Goal: Task Accomplishment & Management: Manage account settings

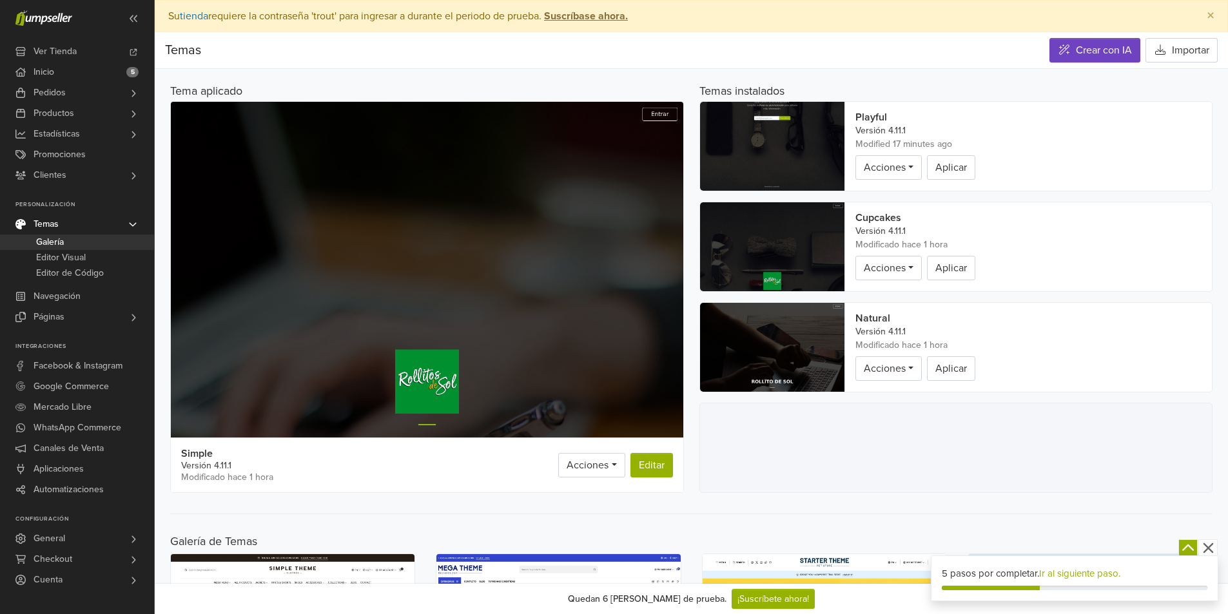
click at [790, 118] on img at bounding box center [772, 146] width 144 height 89
click at [1213, 547] on icon "button" at bounding box center [1208, 548] width 16 height 16
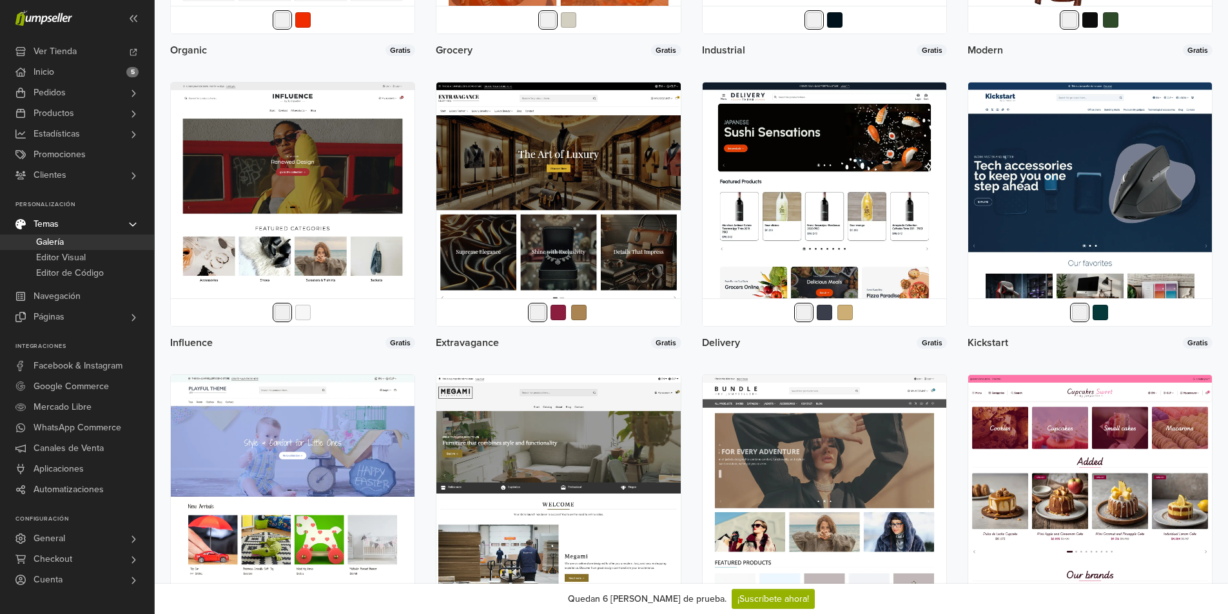
scroll to position [1637, 0]
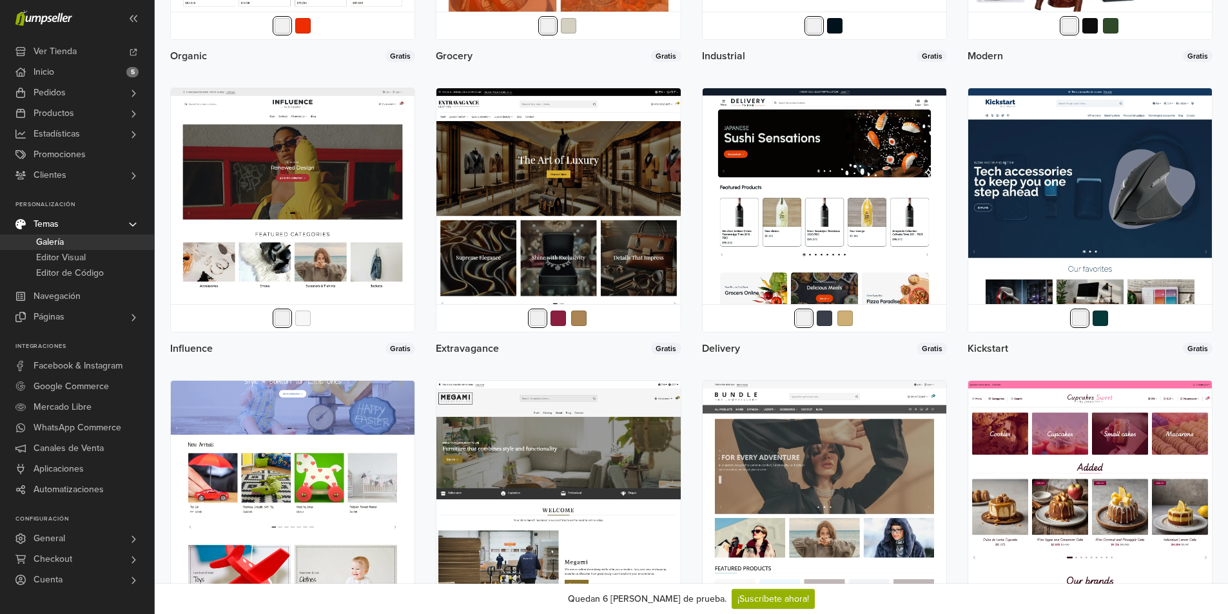
click at [343, 477] on img at bounding box center [293, 503] width 244 height 244
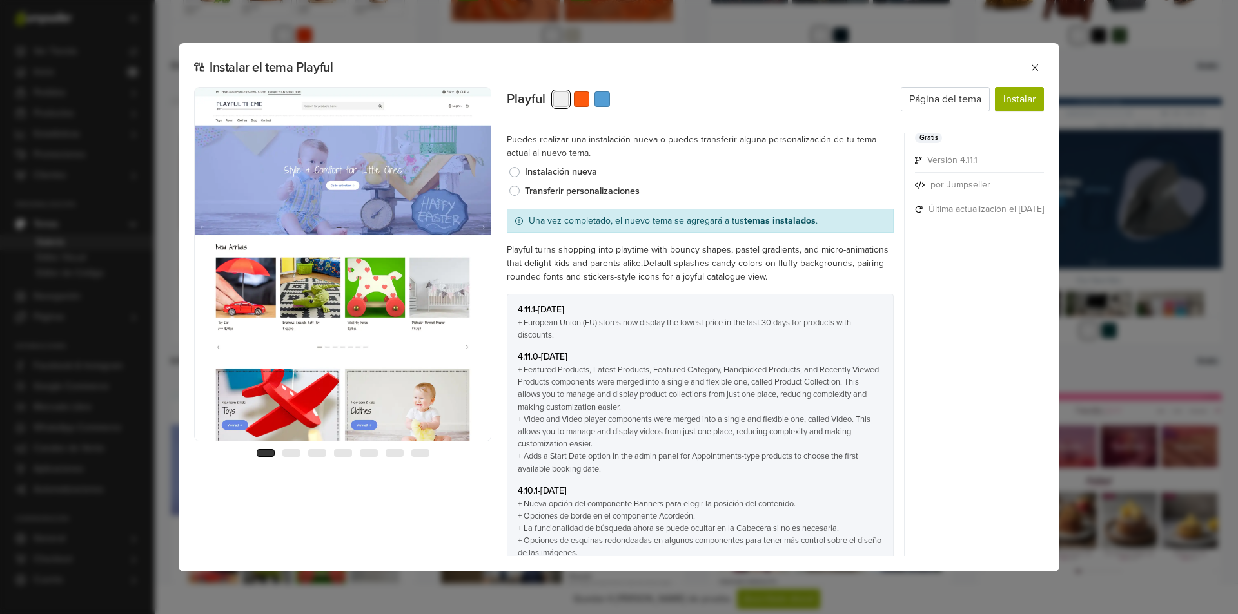
click at [1036, 54] on div "Instalar el tema Playful Previous Next 1 2 3 4 5 6 7 Playful Página del tema In…" at bounding box center [619, 307] width 881 height 529
click at [1038, 61] on button at bounding box center [1034, 68] width 19 height 19
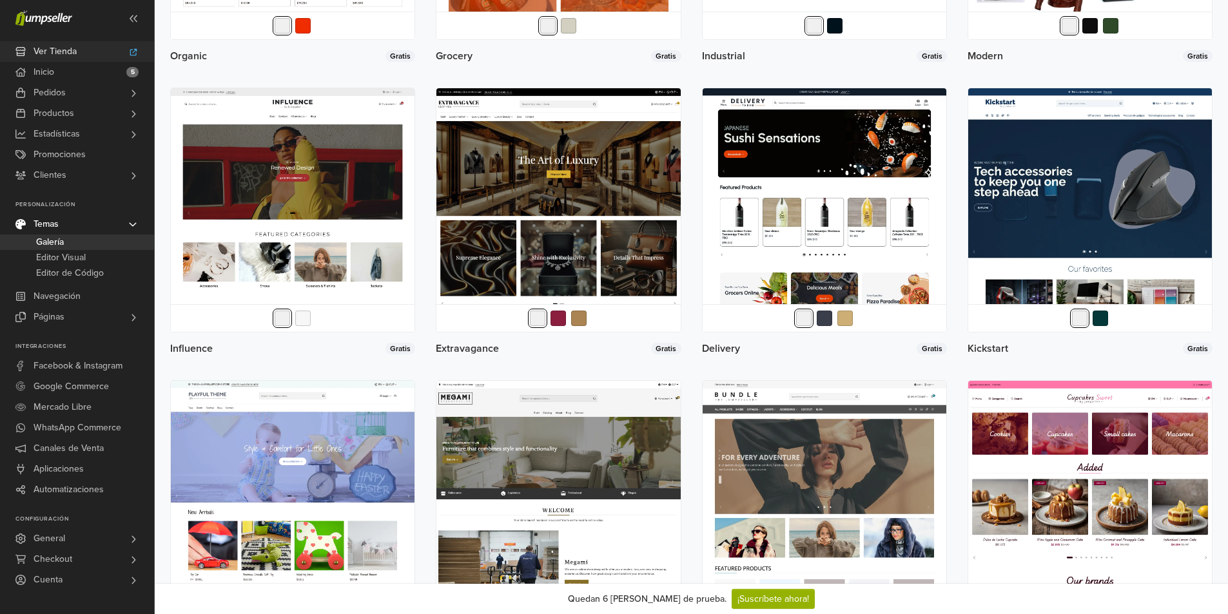
click at [76, 52] on span "Ver Tienda" at bounding box center [55, 51] width 43 height 21
click at [102, 77] on link "Inicio 5" at bounding box center [77, 72] width 154 height 21
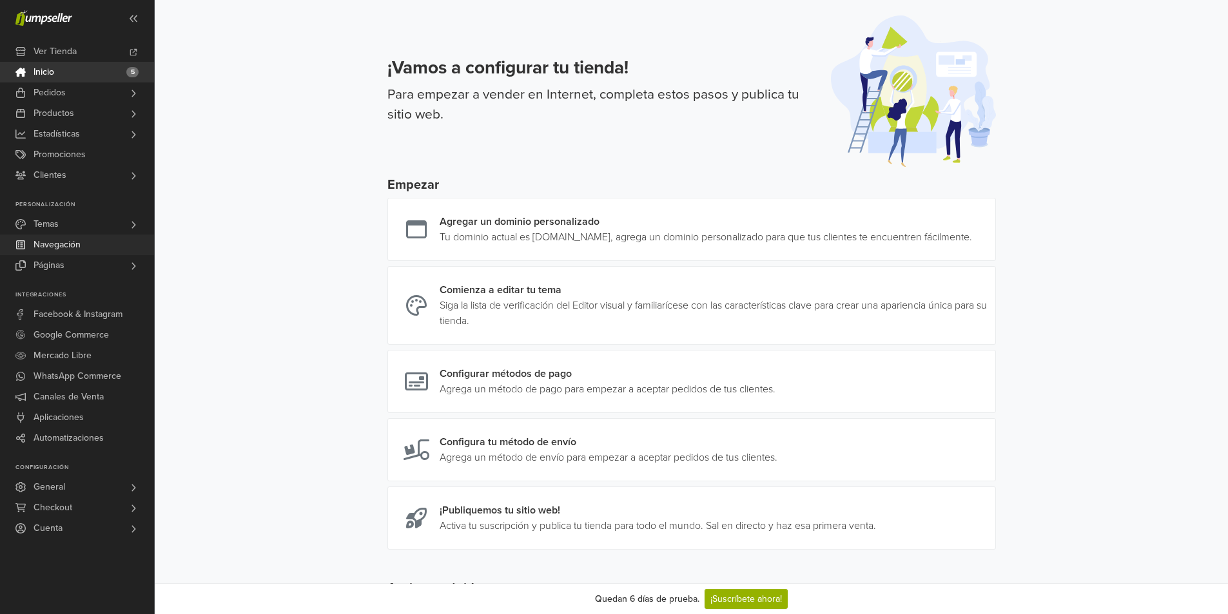
click at [106, 242] on link "Navegación" at bounding box center [77, 245] width 154 height 21
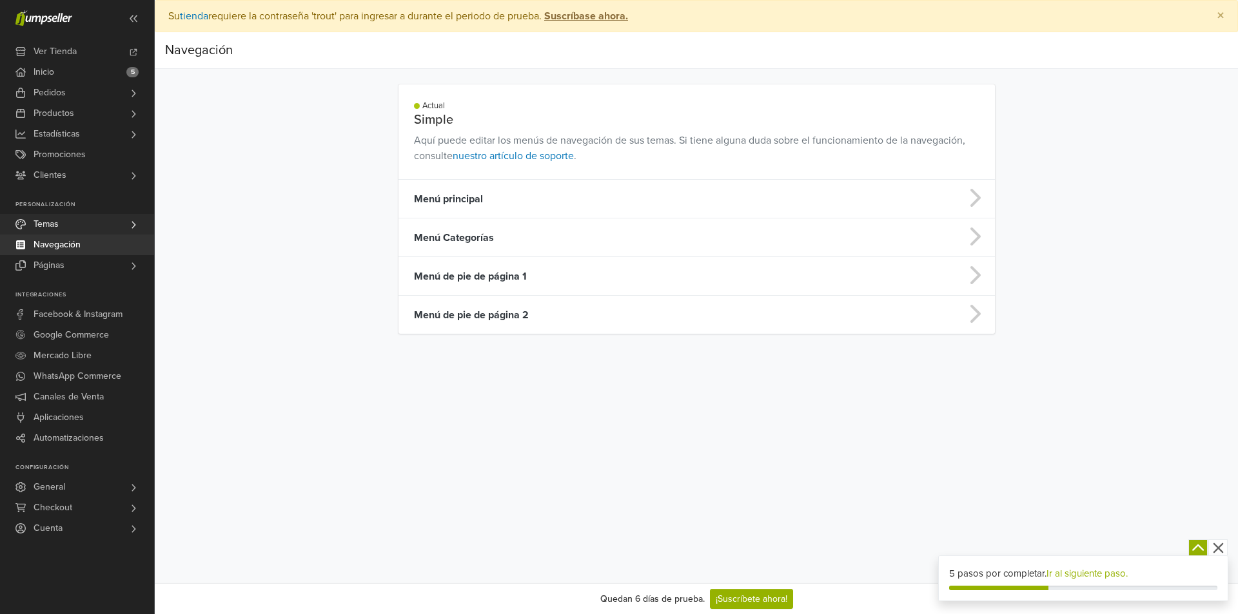
click at [101, 216] on link "Temas" at bounding box center [77, 224] width 154 height 21
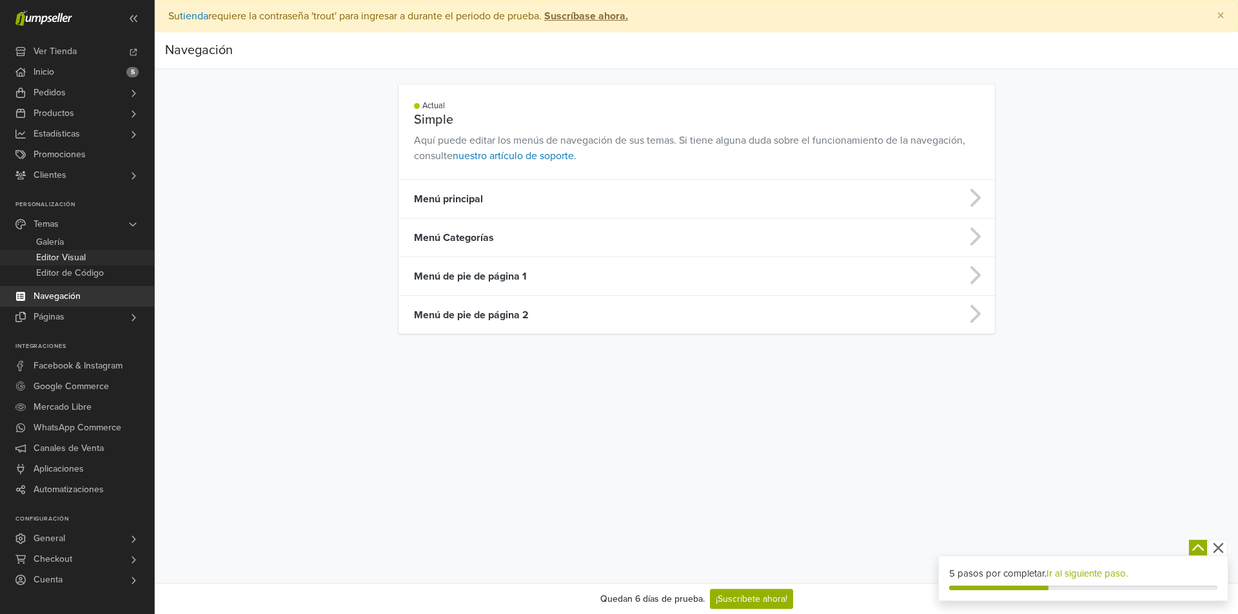
click at [108, 262] on link "Editor Visual" at bounding box center [77, 257] width 154 height 15
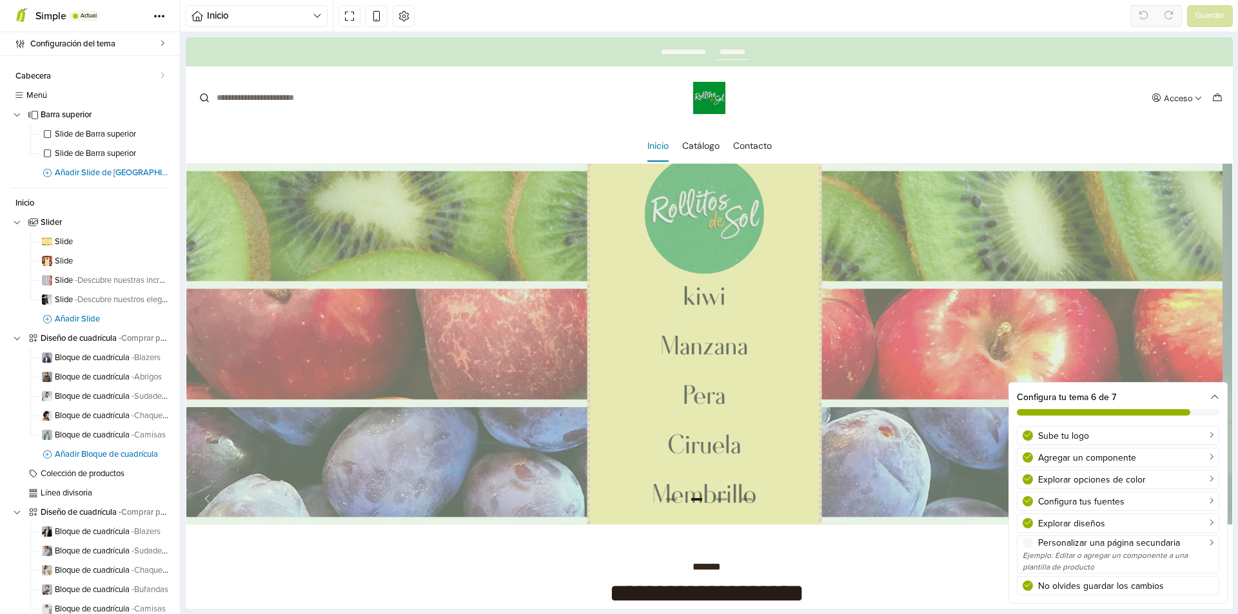
click at [99, 13] on span "Actual" at bounding box center [84, 16] width 31 height 10
click at [159, 14] on icon at bounding box center [159, 16] width 4 height 4
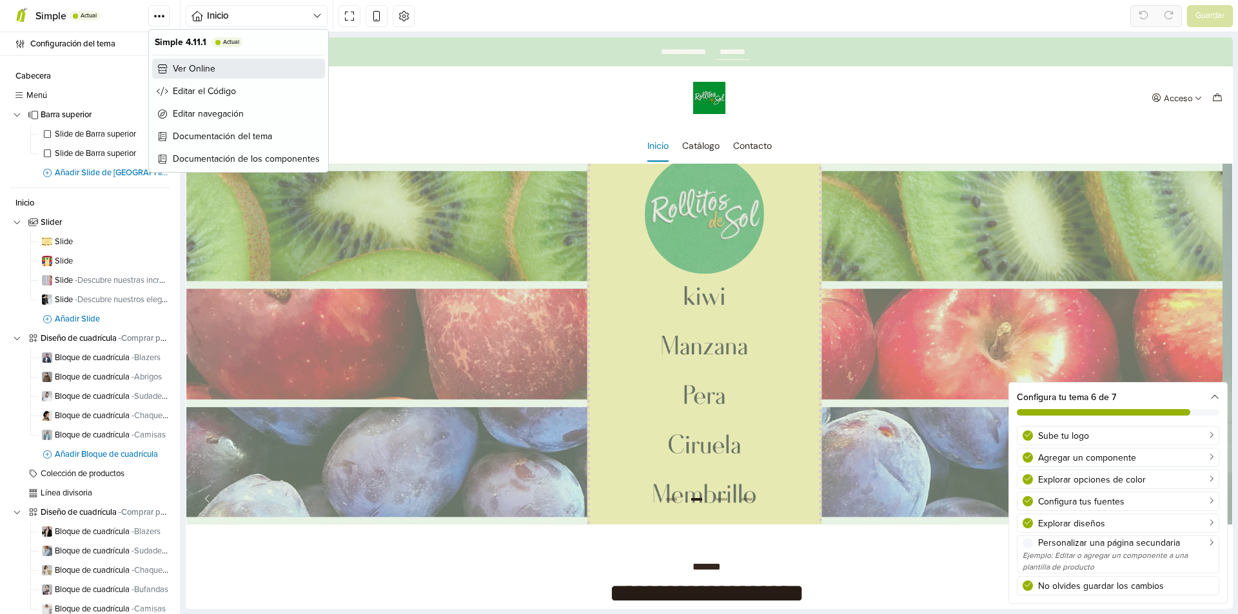
click at [173, 63] on span "Ver Online" at bounding box center [194, 69] width 43 height 14
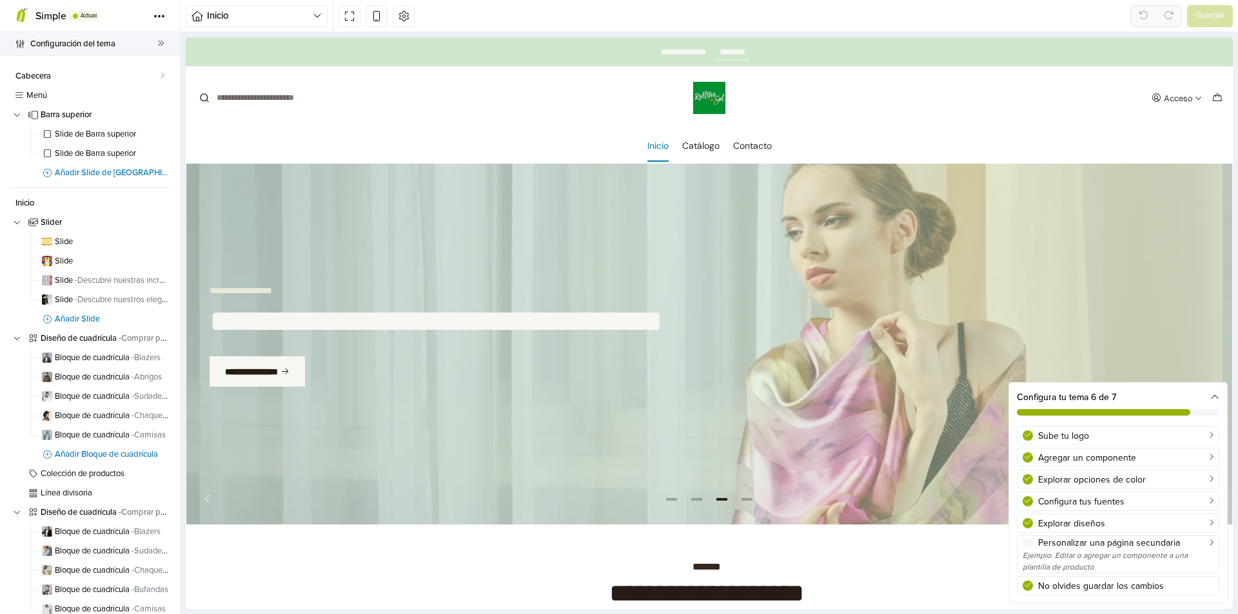
click at [17, 41] on icon at bounding box center [20, 44] width 10 height 8
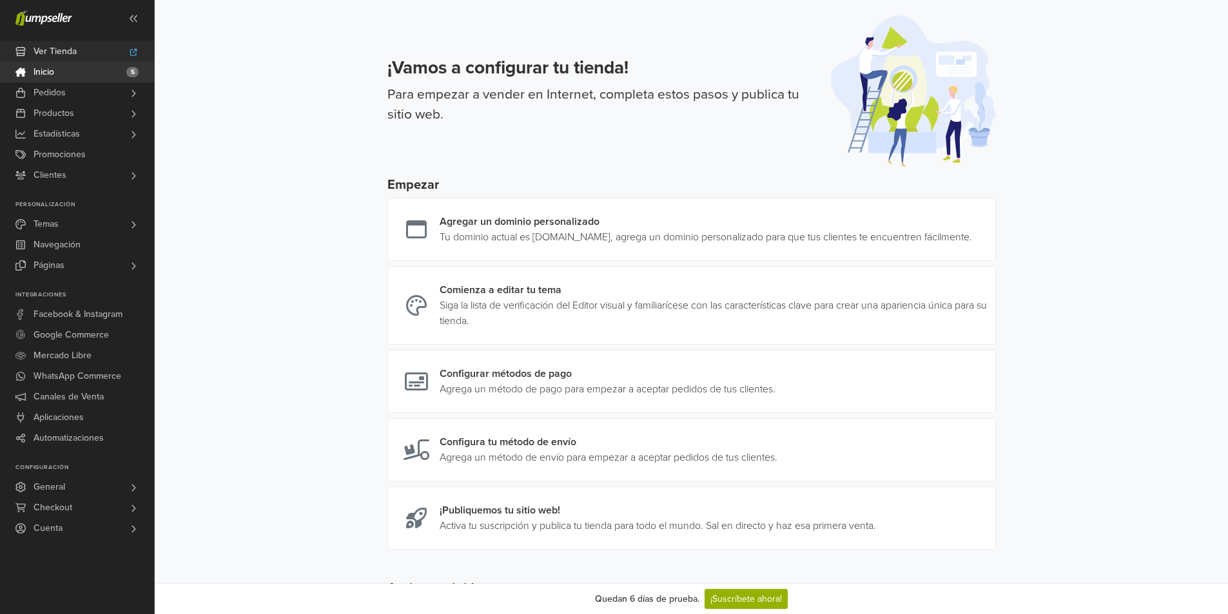
click at [99, 57] on link "Ver Tienda" at bounding box center [77, 51] width 154 height 21
click at [115, 231] on link "Temas" at bounding box center [77, 224] width 154 height 21
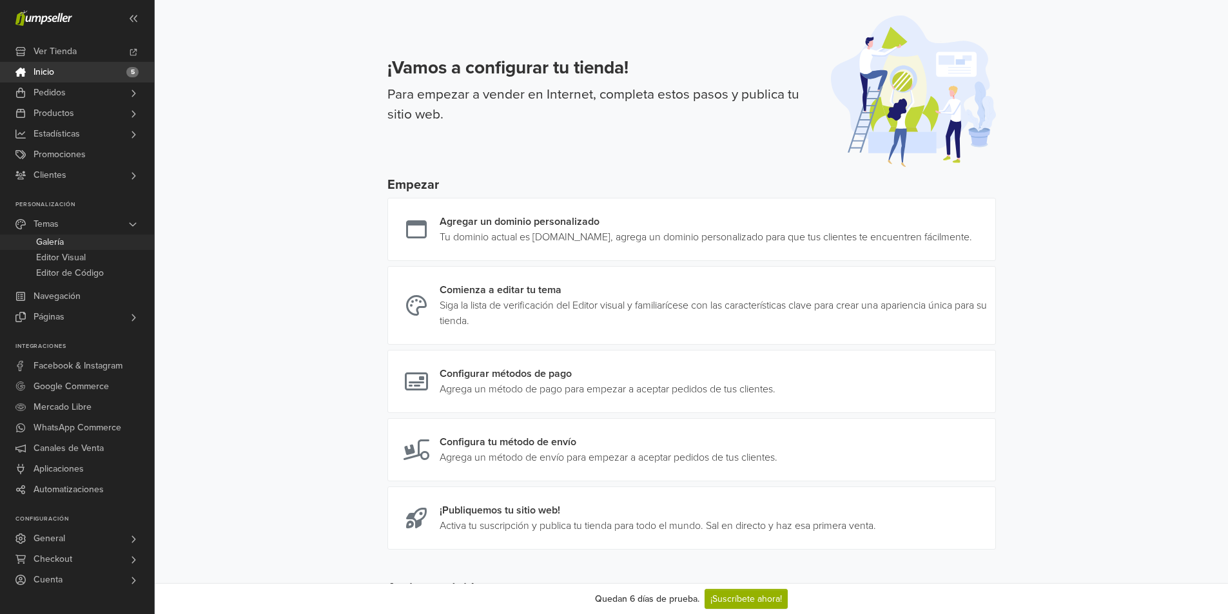
click at [115, 241] on link "Galería" at bounding box center [77, 242] width 154 height 15
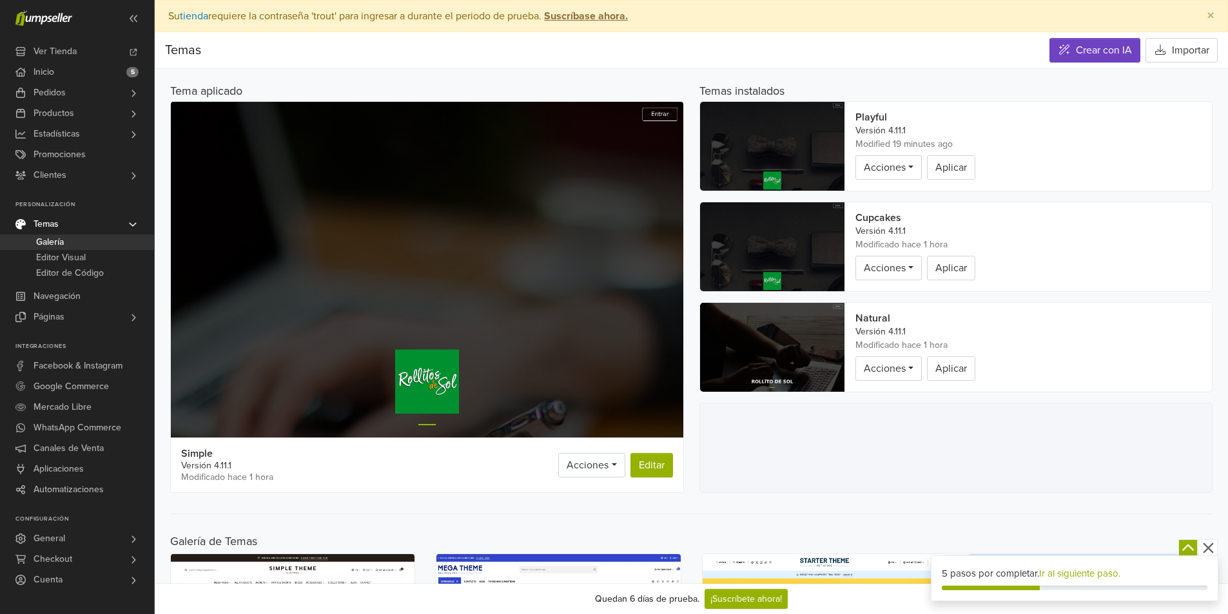
click at [112, 249] on link "Galería" at bounding box center [77, 242] width 154 height 15
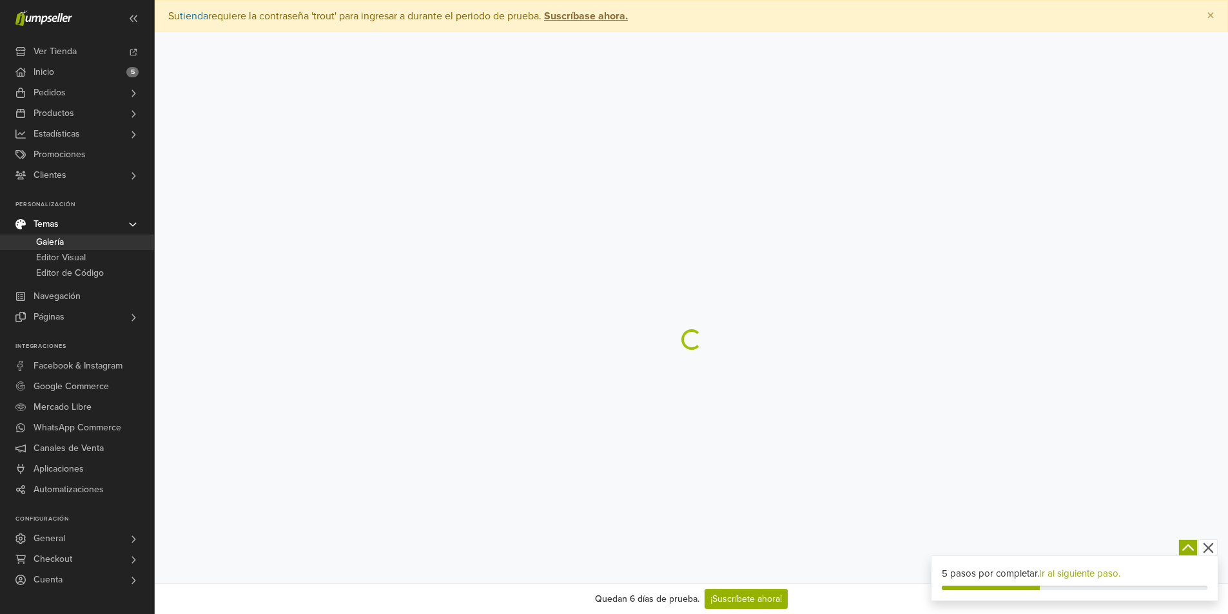
click at [112, 261] on link "Editor Visual" at bounding box center [77, 257] width 154 height 15
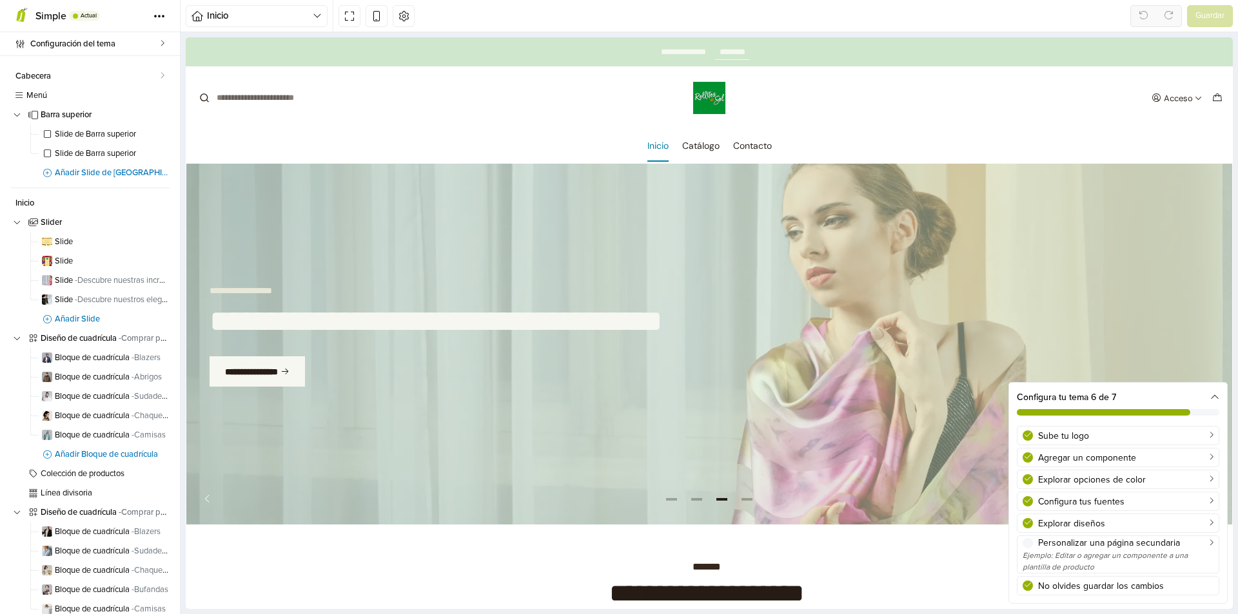
click at [1216, 396] on icon at bounding box center [1214, 397] width 9 height 9
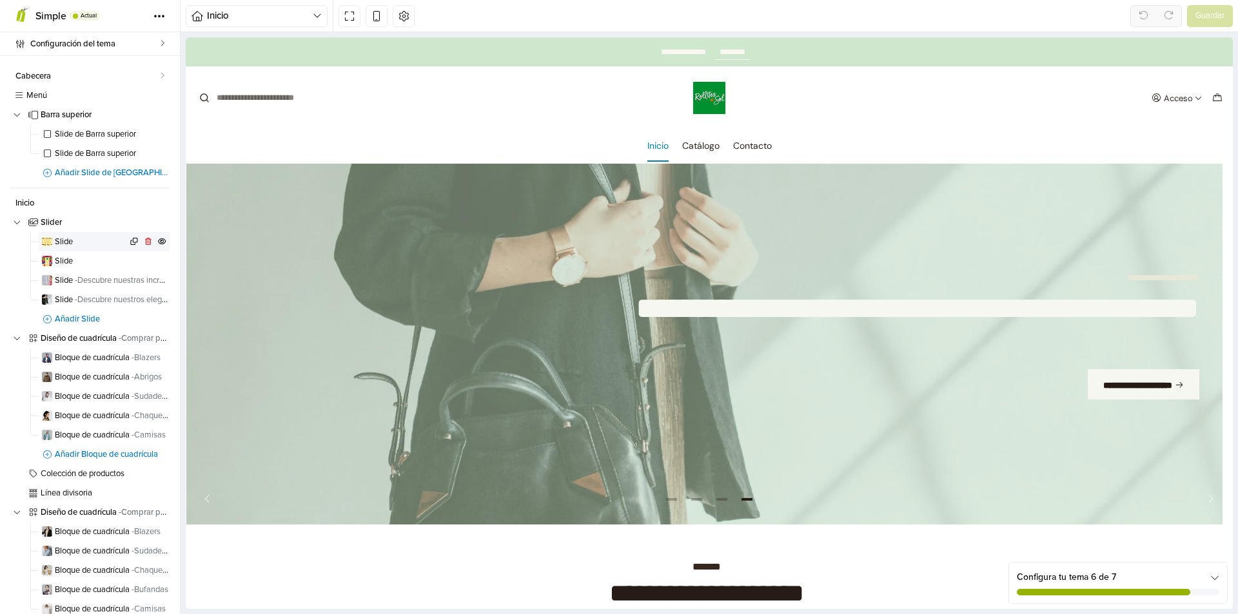
click at [63, 248] on link "Slide" at bounding box center [104, 241] width 131 height 19
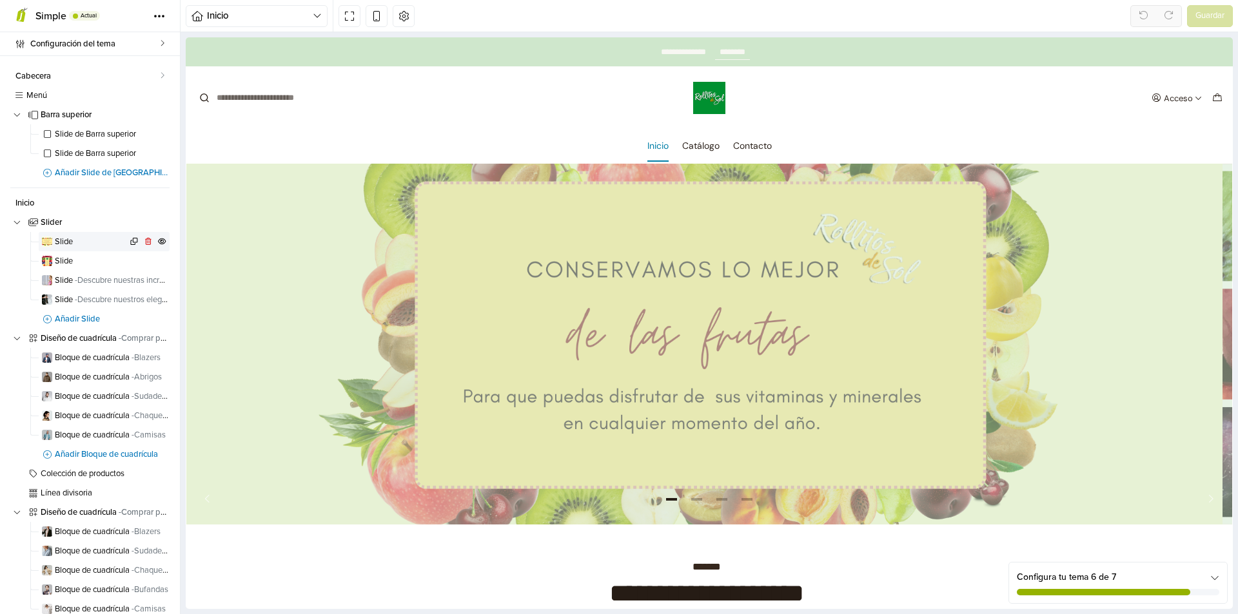
scroll to position [21, 0]
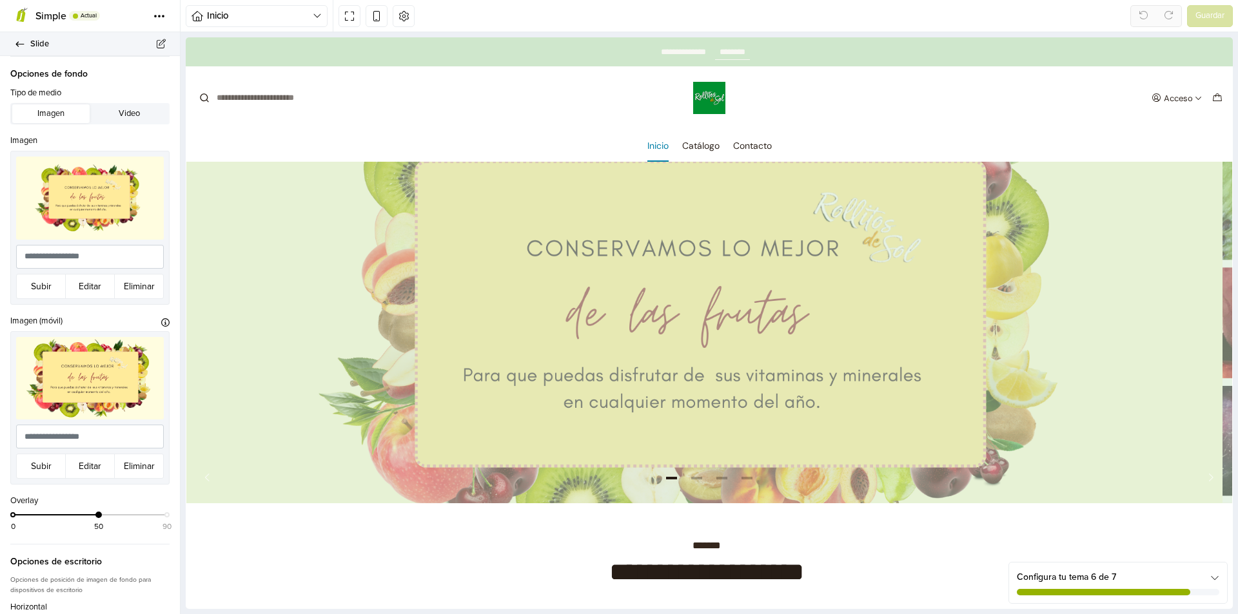
click at [21, 44] on icon at bounding box center [20, 44] width 10 height 8
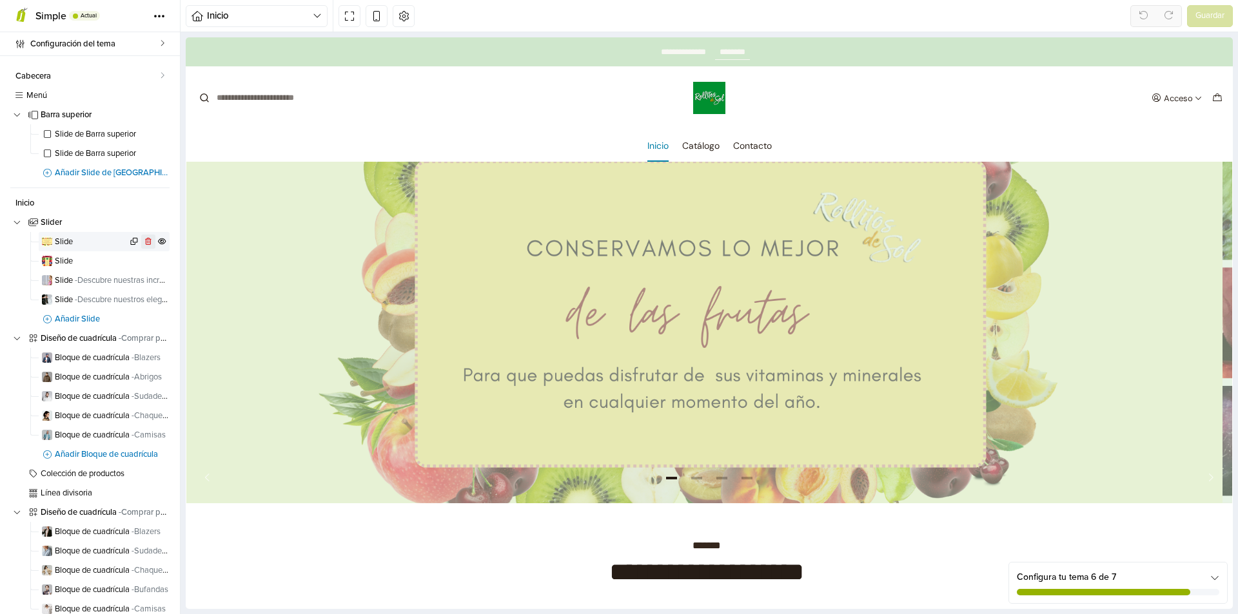
click at [144, 242] on icon at bounding box center [149, 242] width 10 height 8
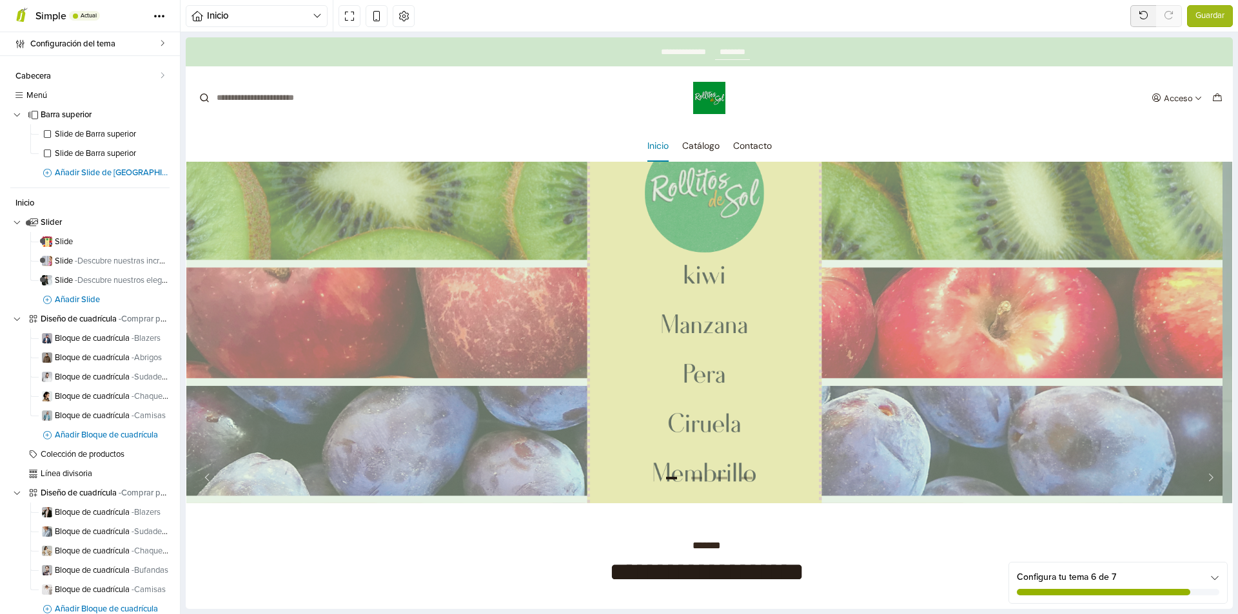
click at [0, 0] on icon at bounding box center [0, 0] width 0 height 0
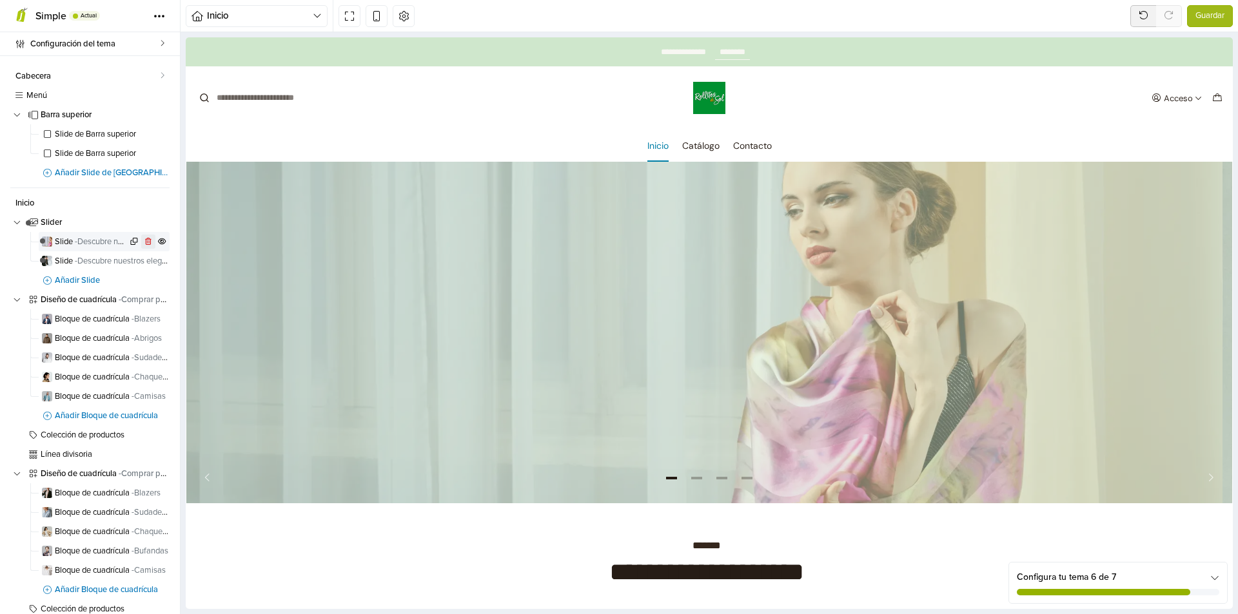
click at [144, 242] on icon at bounding box center [149, 242] width 10 height 8
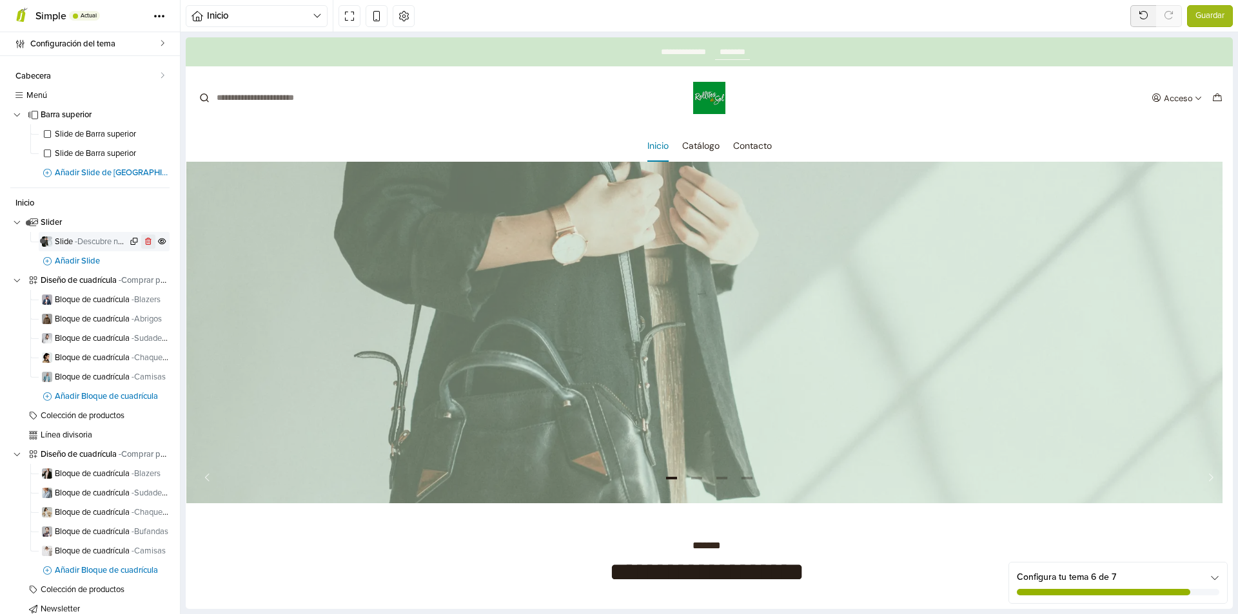
click at [145, 239] on icon at bounding box center [148, 242] width 6 height 8
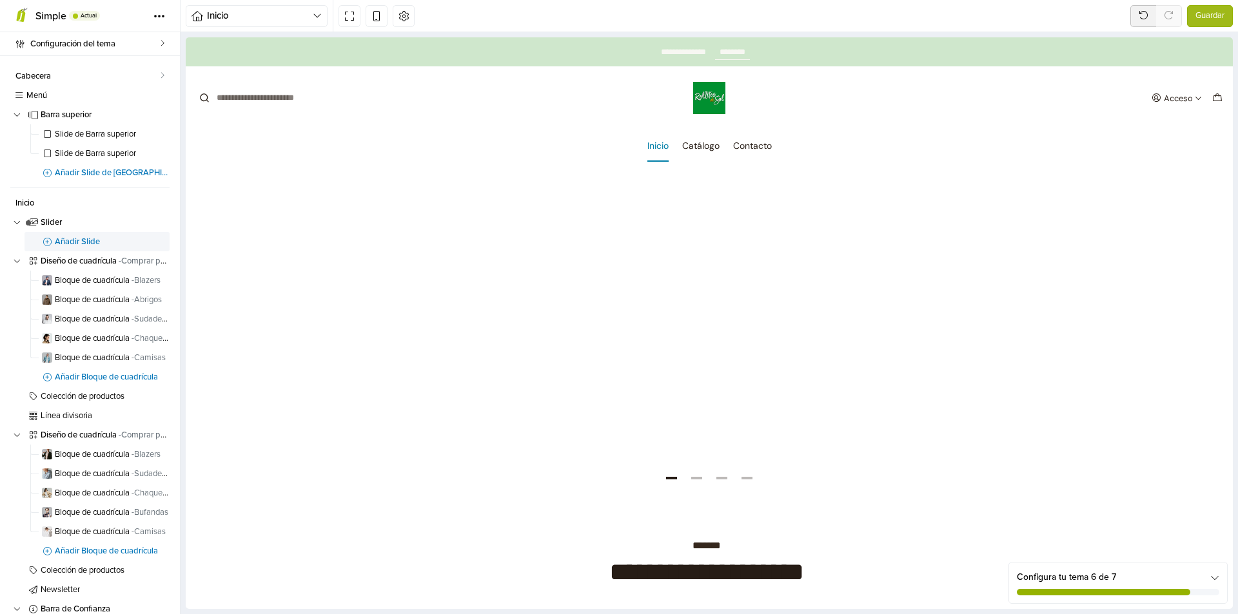
click at [124, 241] on span "Añadir Slide" at bounding box center [112, 242] width 115 height 8
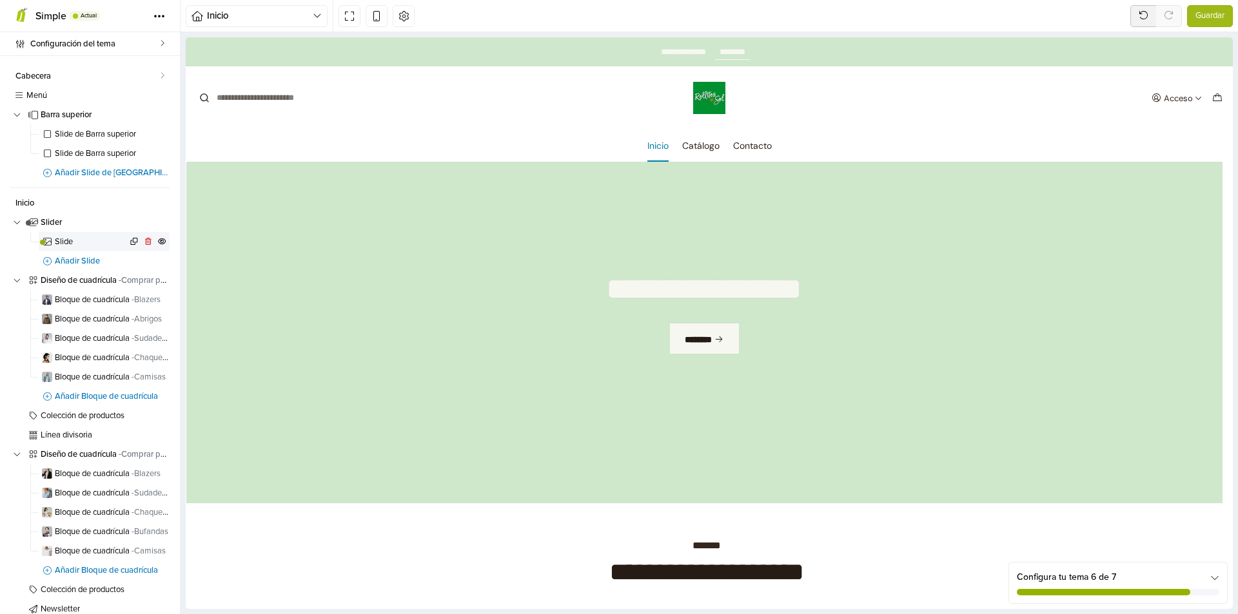
click at [112, 239] on span "Slide" at bounding box center [91, 242] width 72 height 8
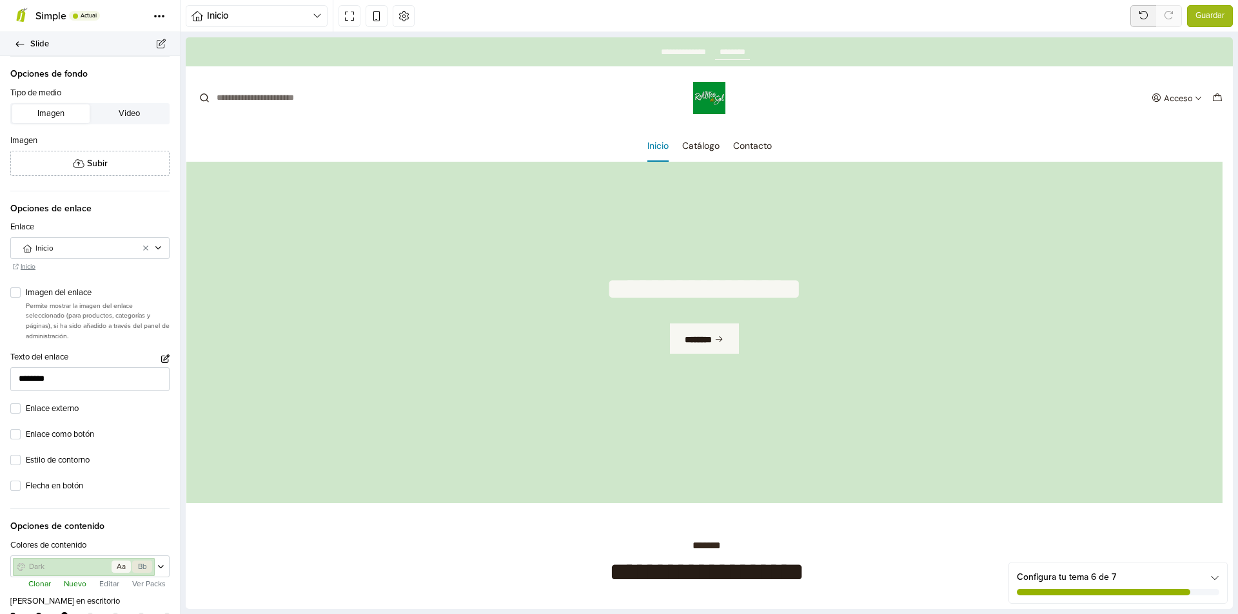
click at [21, 39] on link "Slide" at bounding box center [90, 44] width 180 height 24
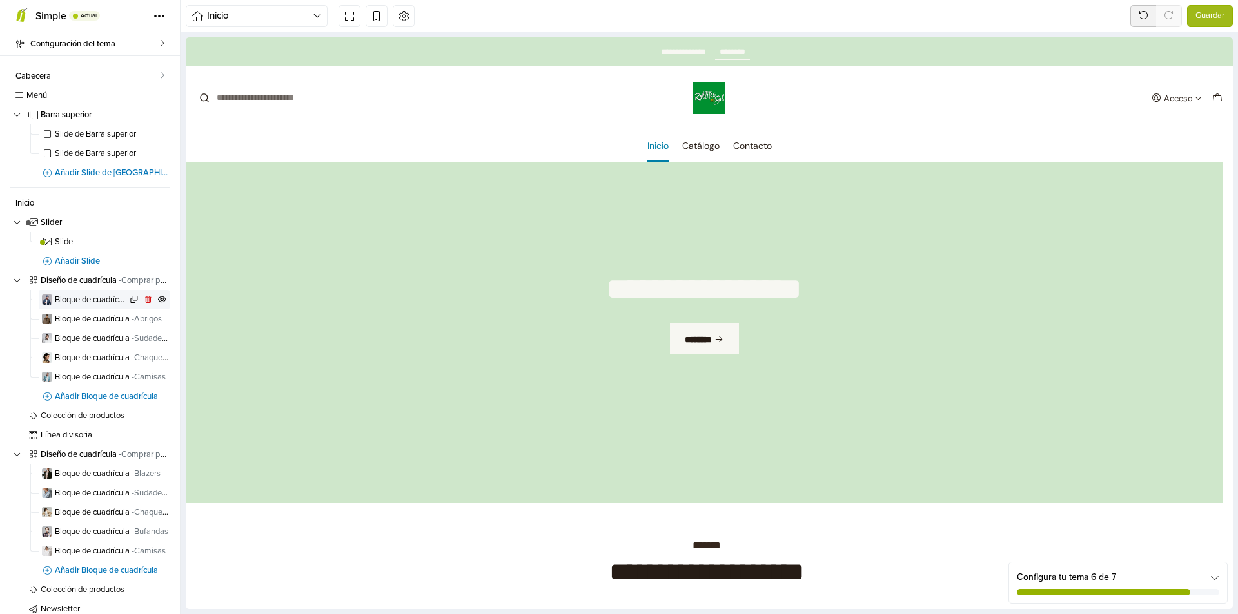
click at [95, 299] on span "Bloque de cuadrícula - Blazers" at bounding box center [91, 300] width 72 height 8
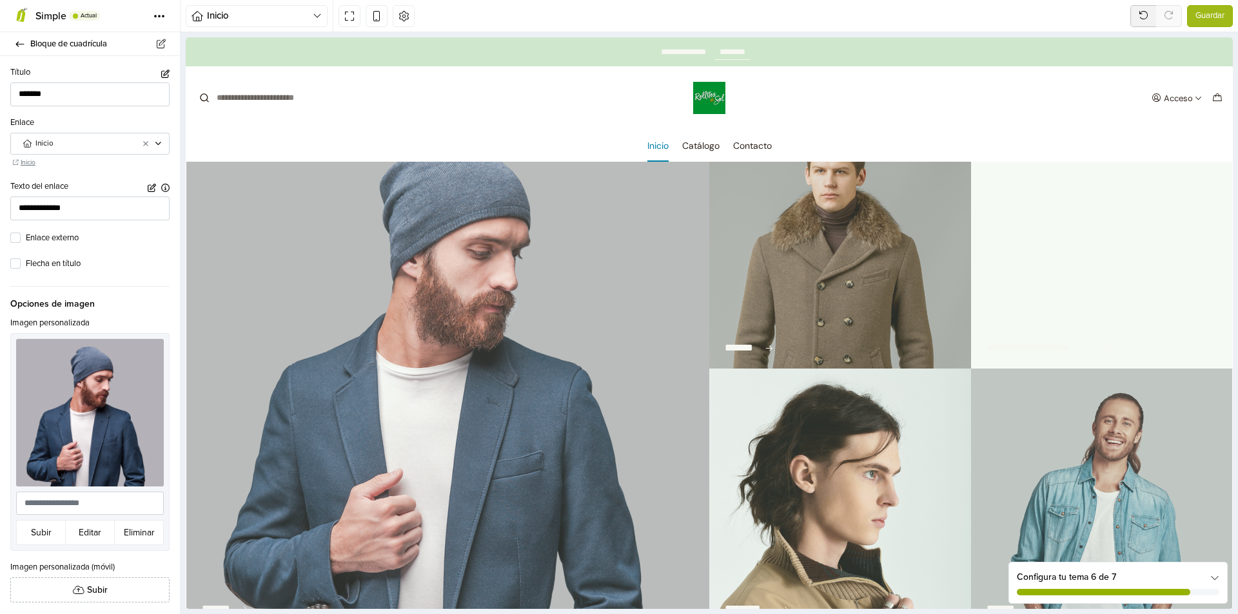
scroll to position [519, 0]
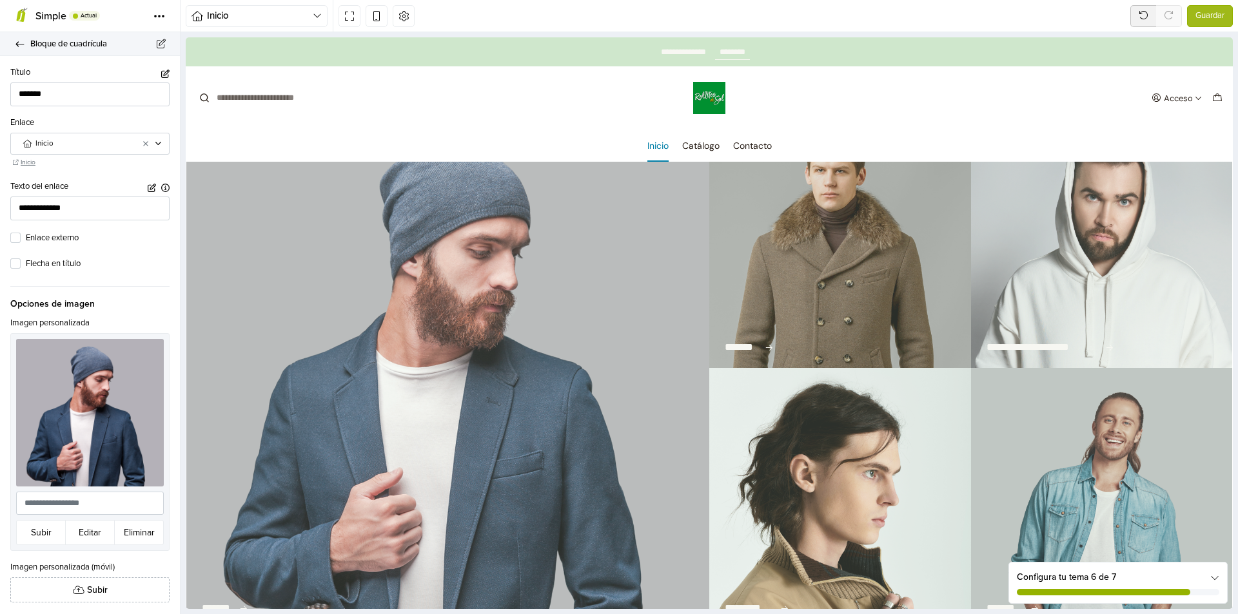
click at [20, 45] on icon at bounding box center [20, 44] width 10 height 8
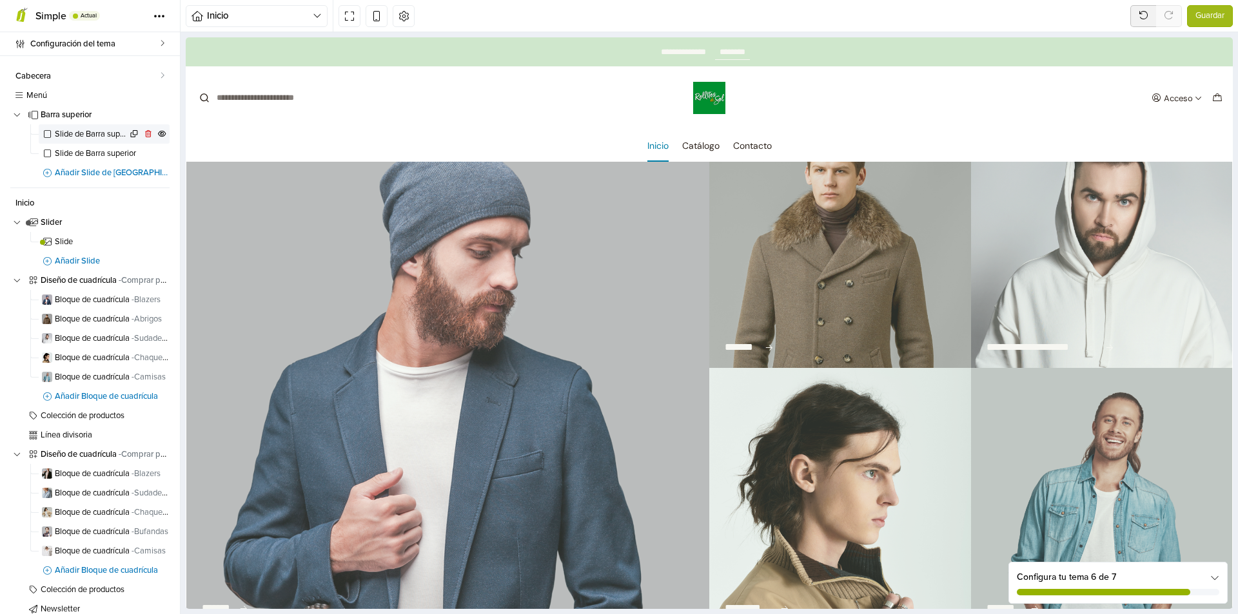
click at [101, 133] on span "Slide de Barra superior" at bounding box center [91, 134] width 72 height 8
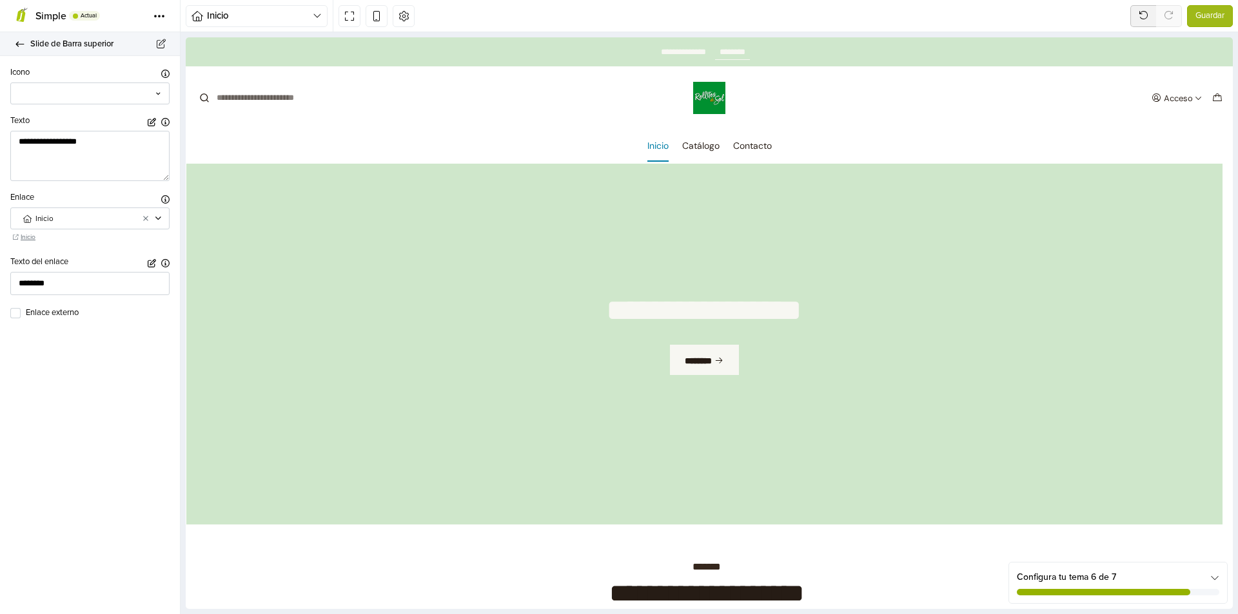
click at [16, 51] on link "Slide de Barra superior" at bounding box center [90, 44] width 180 height 24
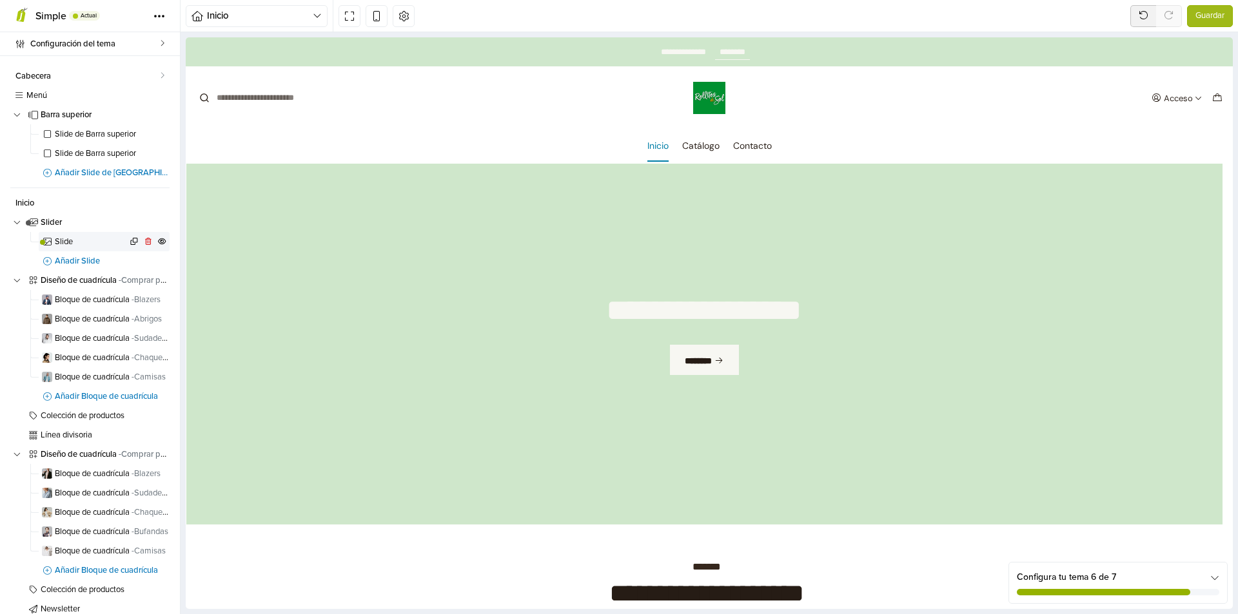
click at [73, 238] on span "Slide" at bounding box center [91, 242] width 72 height 8
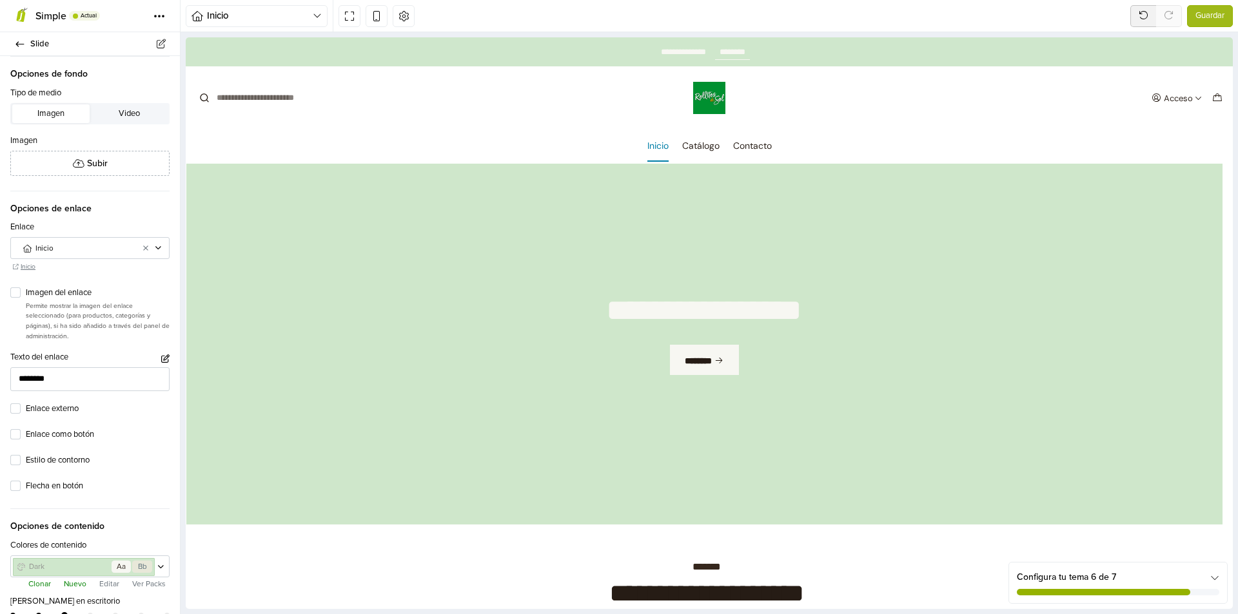
scroll to position [21, 0]
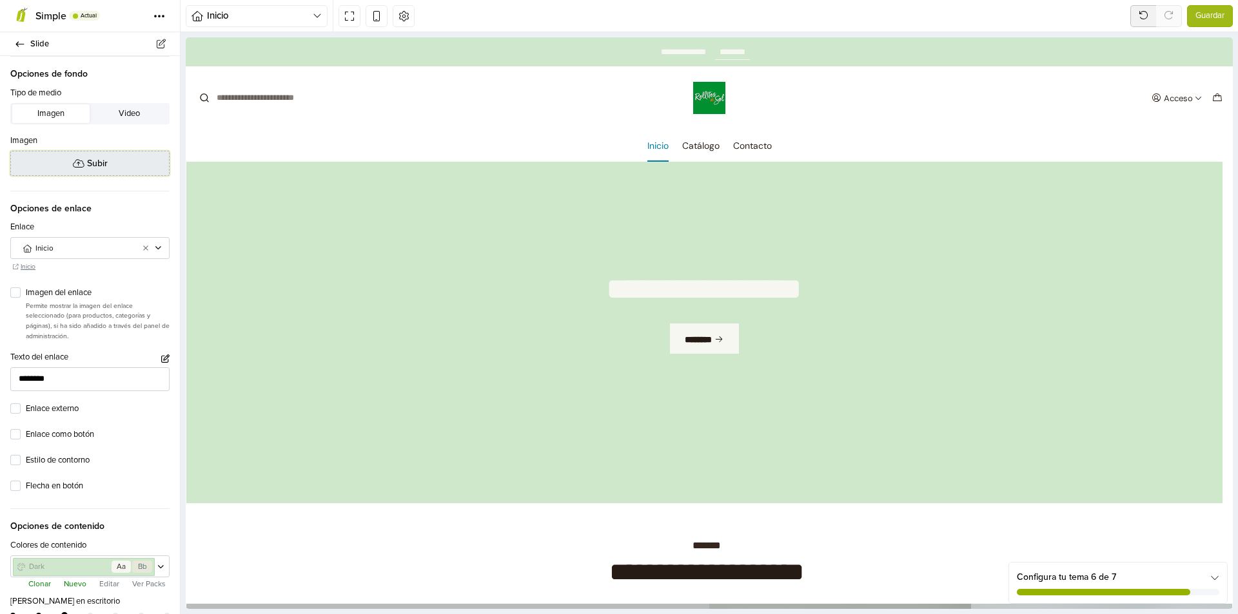
click at [94, 164] on span "Subir" at bounding box center [97, 164] width 21 height 14
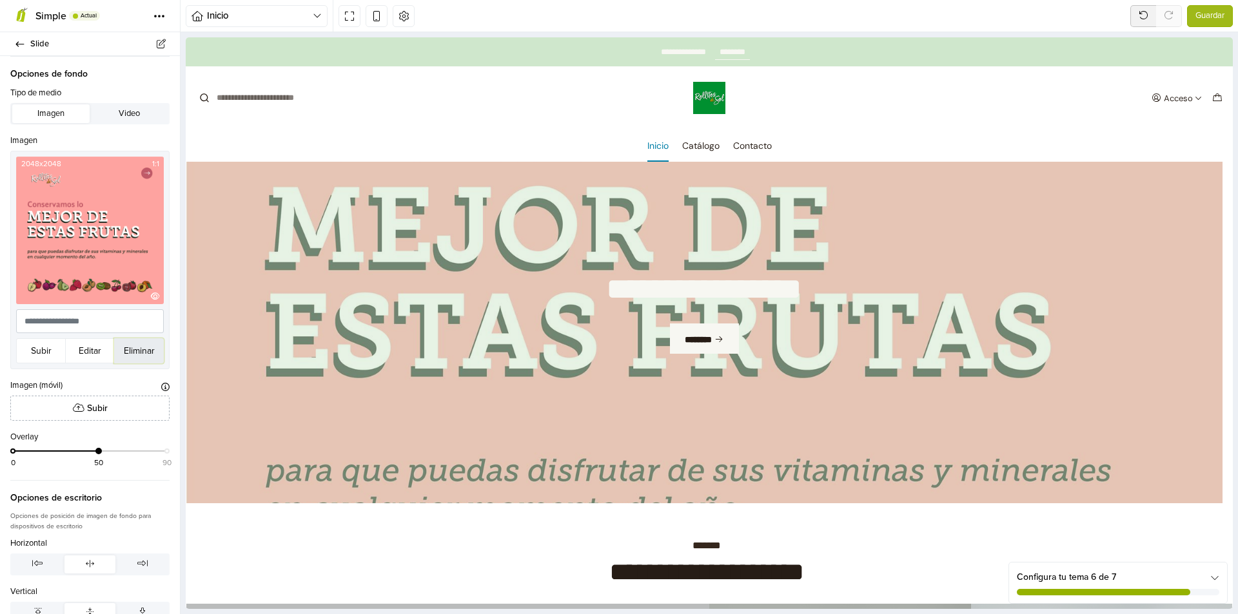
click at [144, 352] on button "Eliminar" at bounding box center [139, 350] width 50 height 25
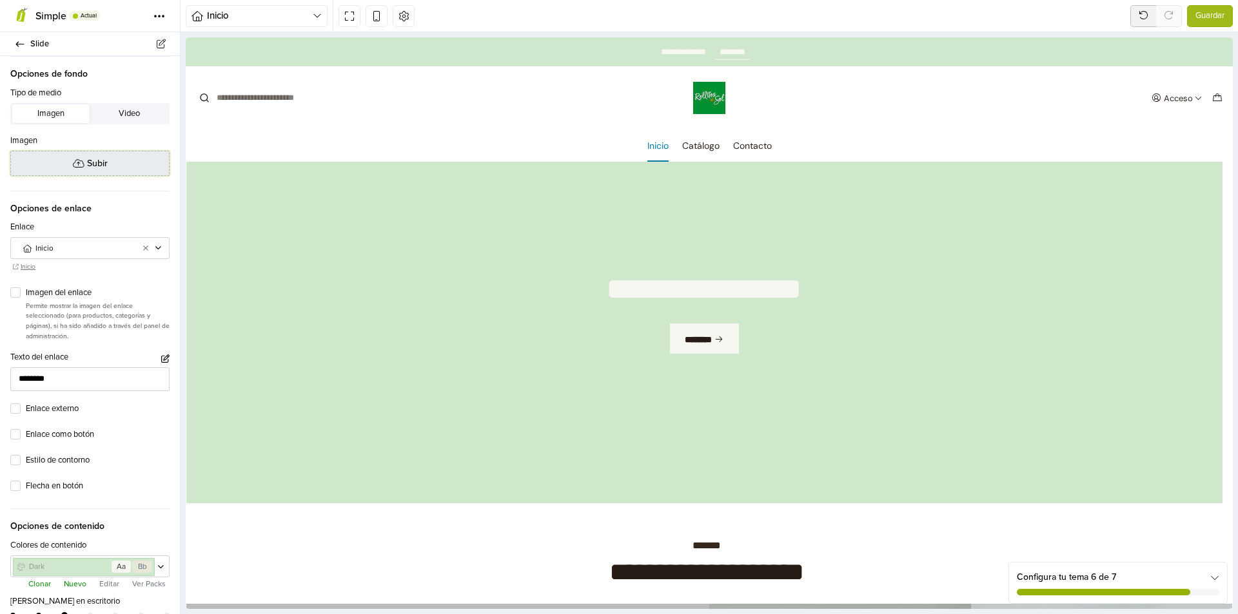
click at [116, 169] on button "Subir" at bounding box center [89, 163] width 159 height 25
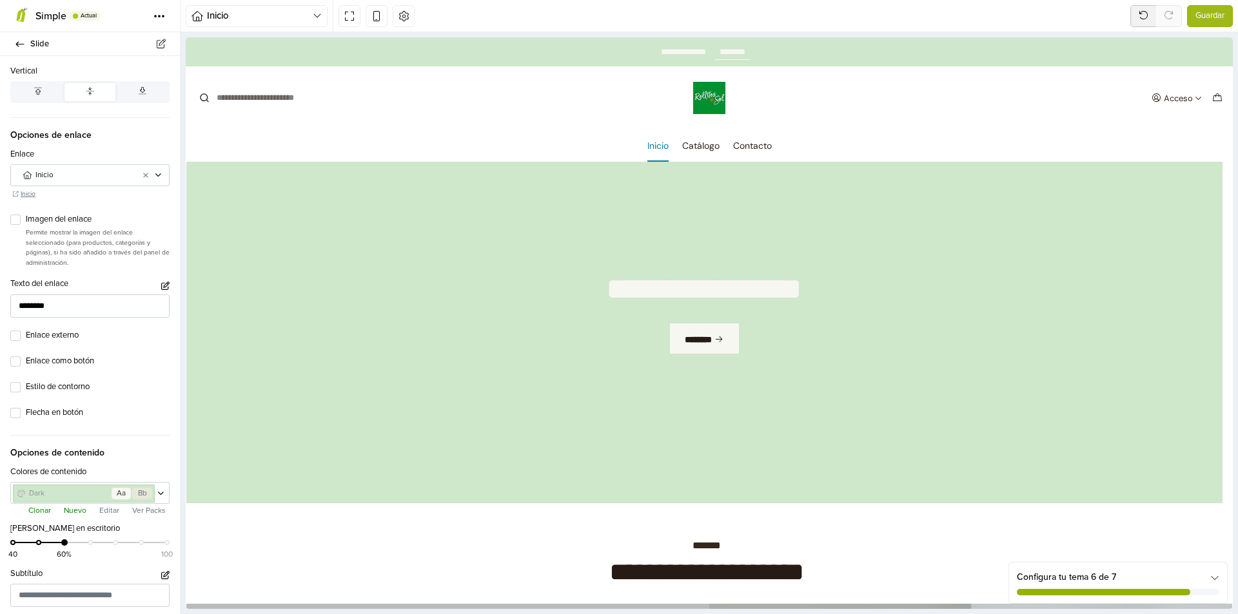
scroll to position [387, 0]
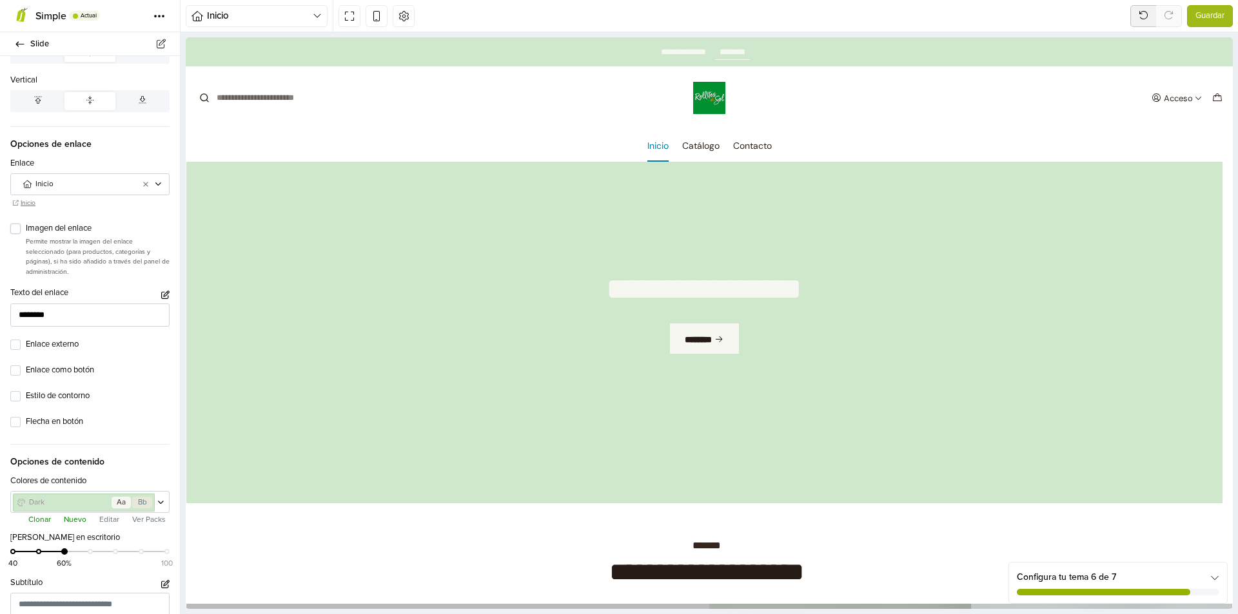
click at [26, 235] on label "Imagen del enlace" at bounding box center [98, 228] width 144 height 13
click at [26, 377] on label "Enlace como botón" at bounding box center [98, 370] width 144 height 13
click at [26, 429] on label "Flecha en botón" at bounding box center [98, 422] width 144 height 13
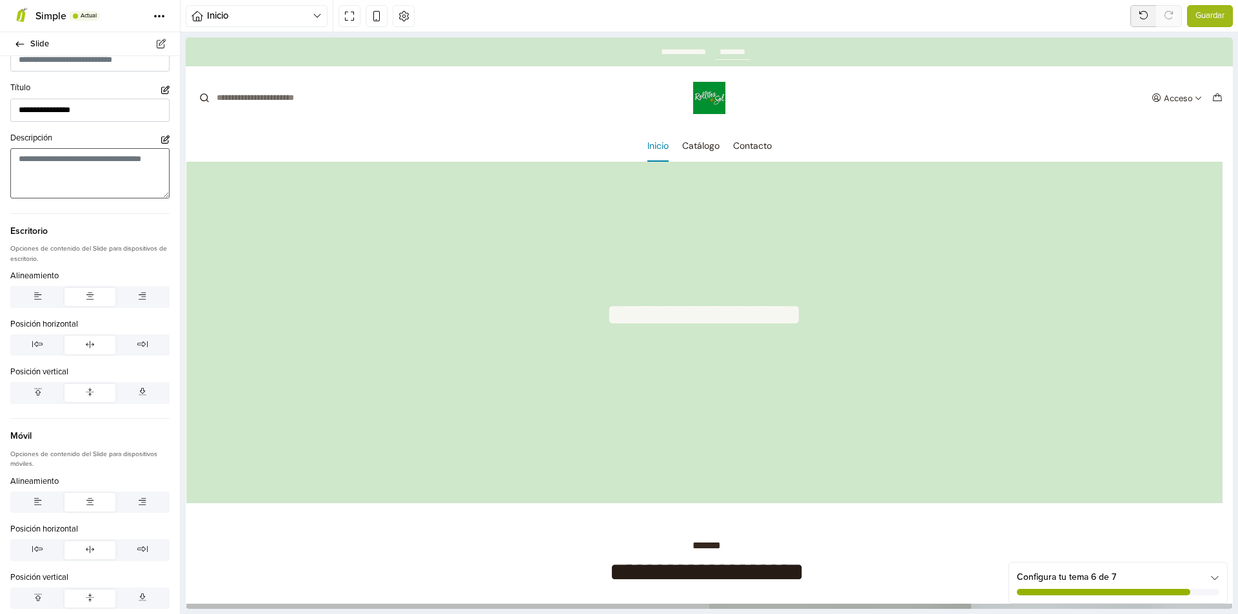
scroll to position [967, 0]
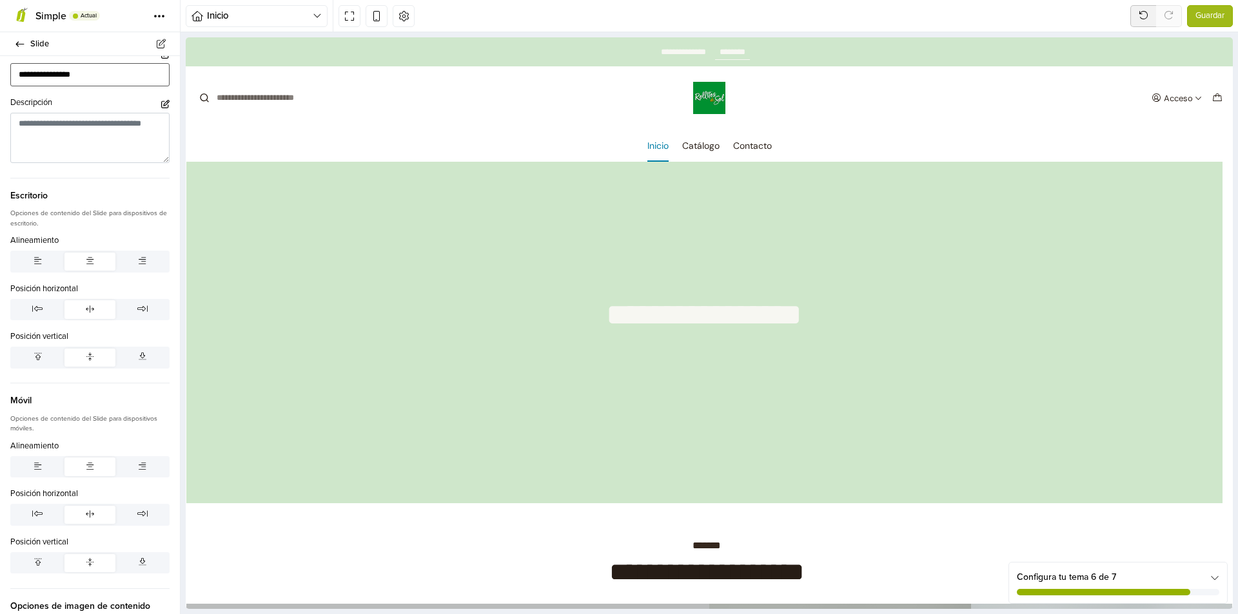
click at [108, 87] on input "**********" at bounding box center [89, 75] width 159 height 24
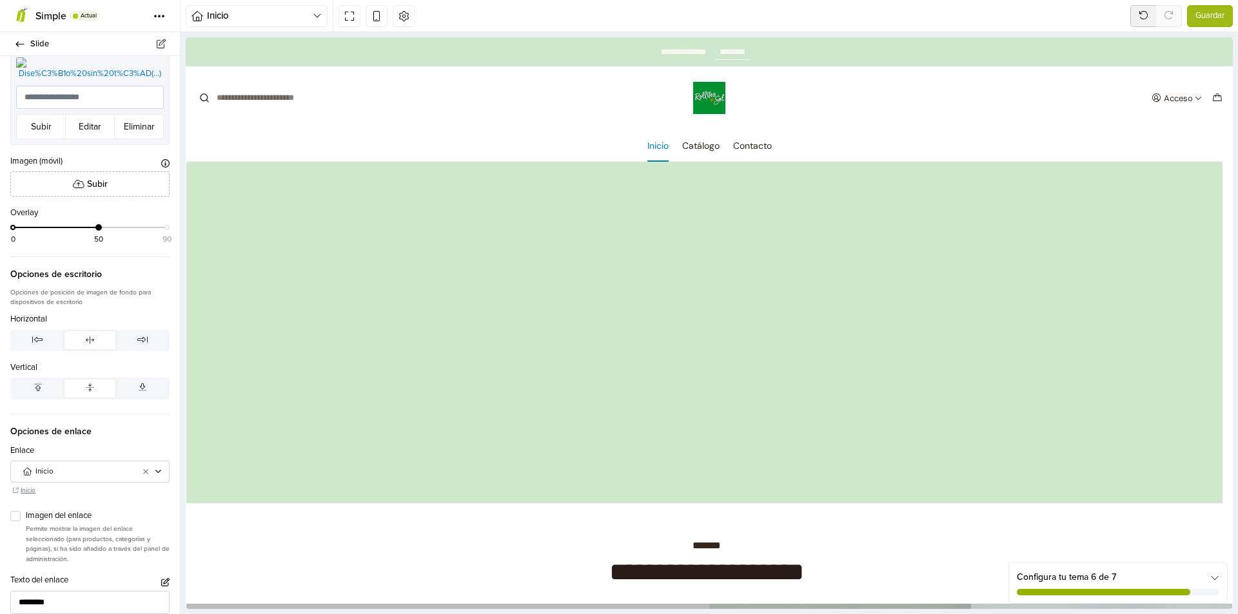
scroll to position [0, 0]
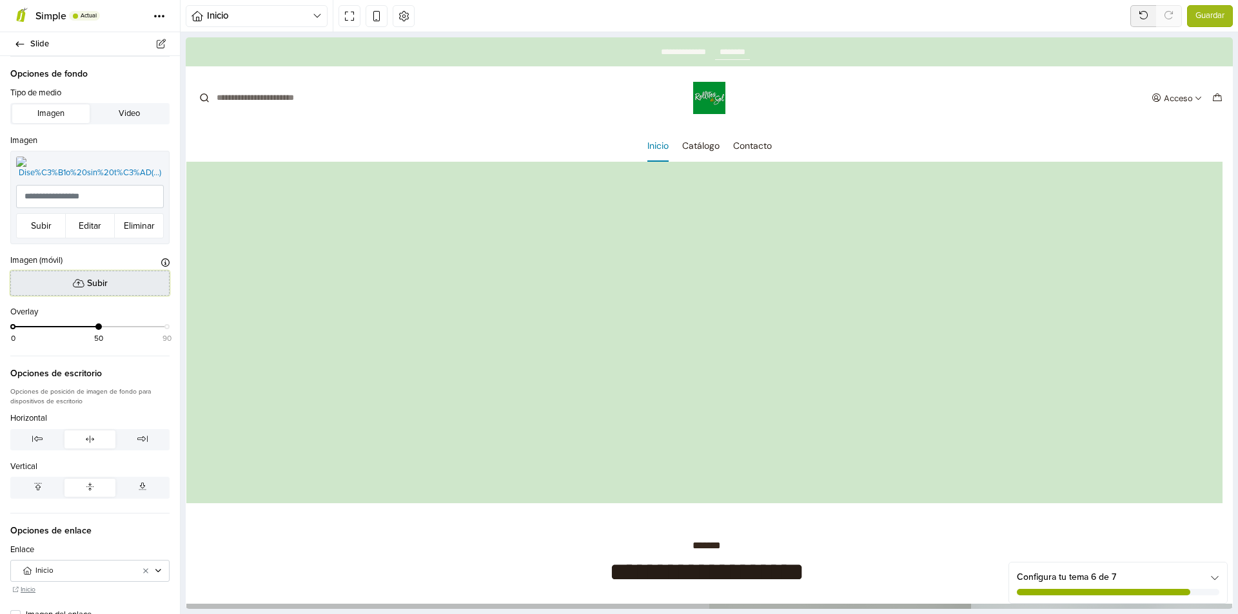
click at [104, 290] on span "Subir" at bounding box center [97, 284] width 21 height 14
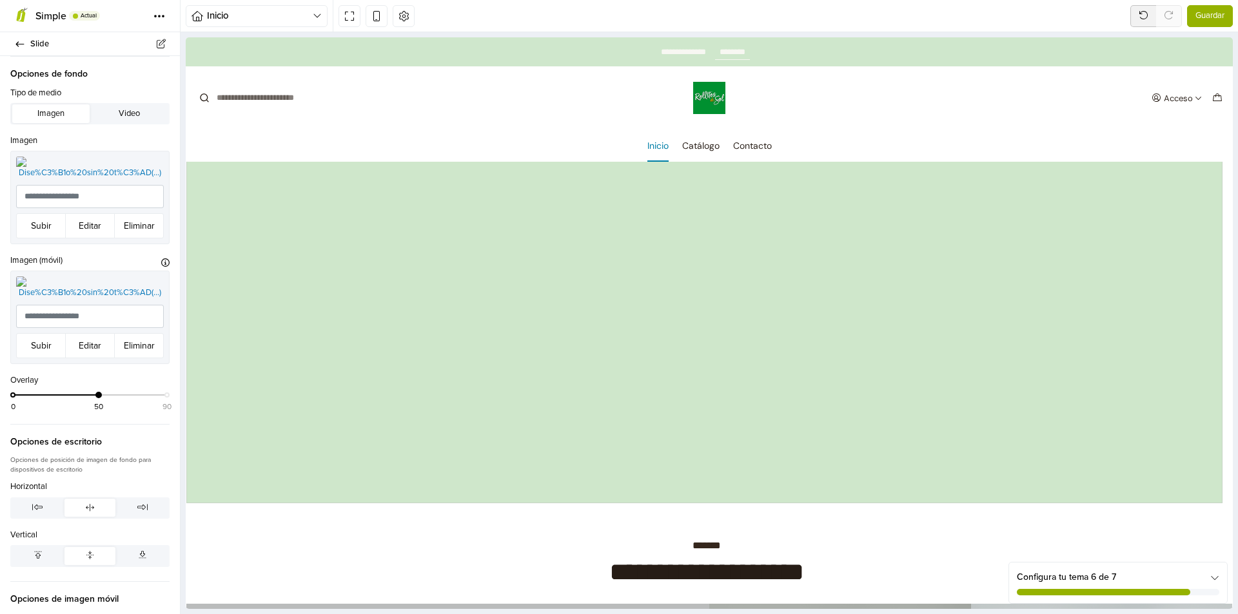
click at [1219, 13] on span "Guardar" at bounding box center [1209, 16] width 29 height 13
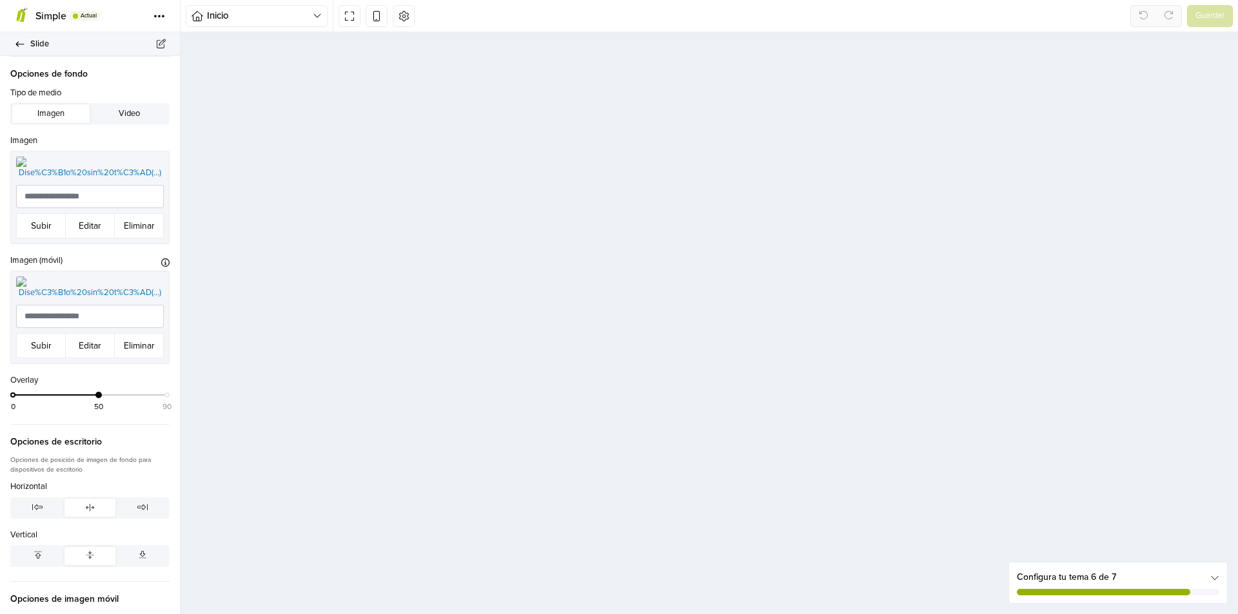
click at [21, 49] on link "Slide" at bounding box center [90, 44] width 180 height 24
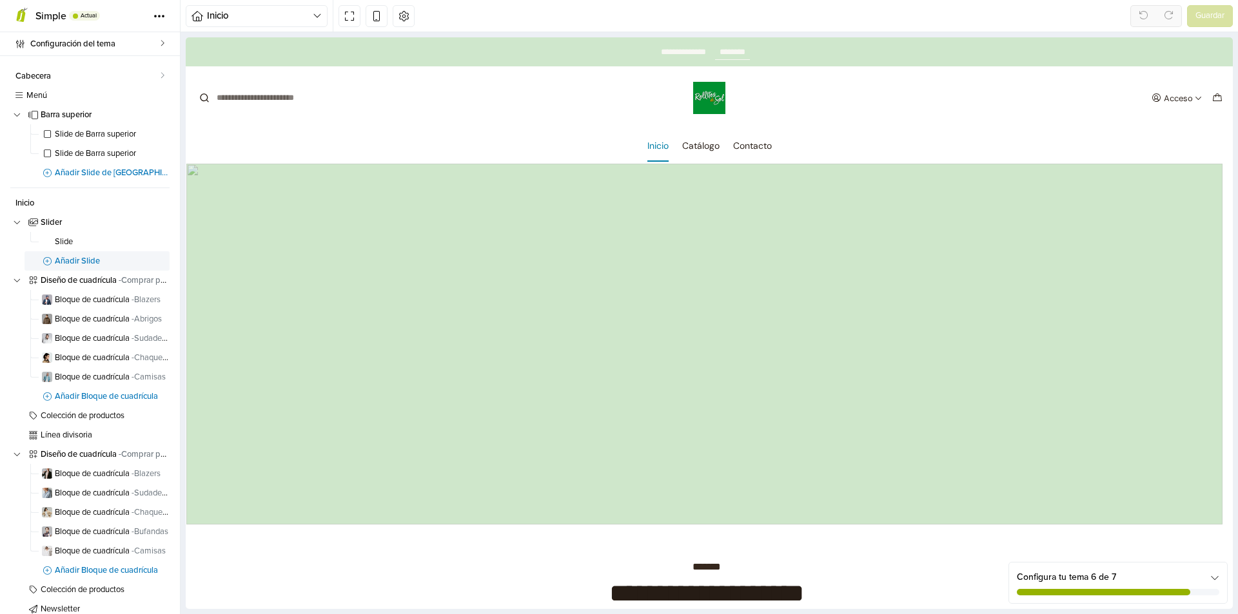
click at [72, 260] on span "Añadir Slide" at bounding box center [112, 261] width 115 height 8
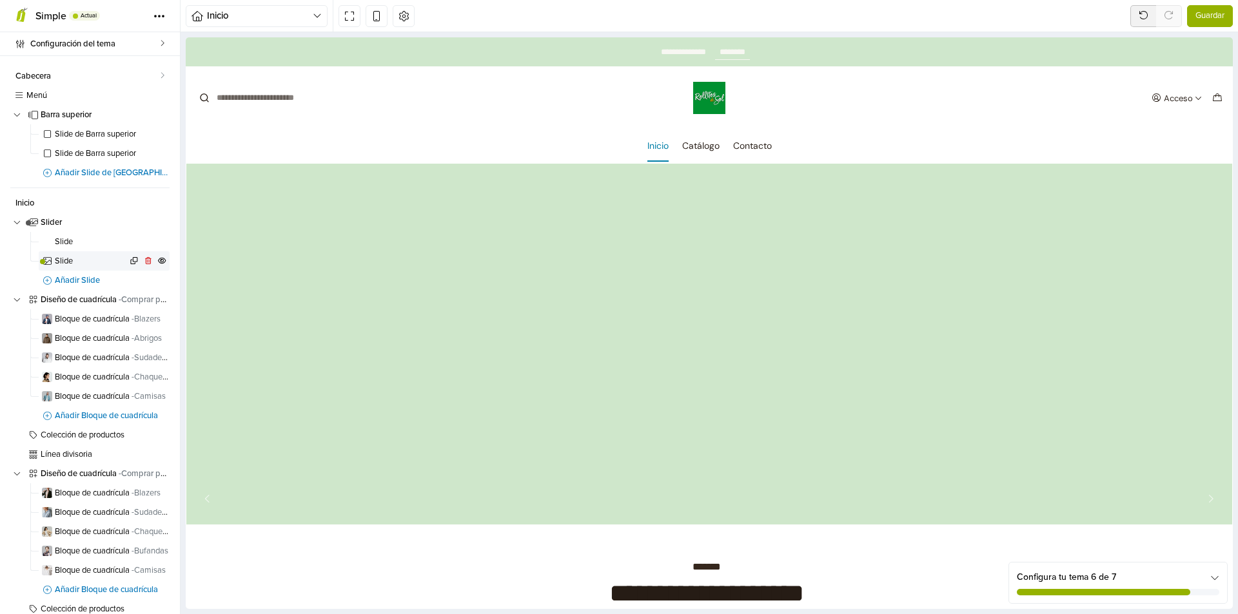
scroll to position [21, 0]
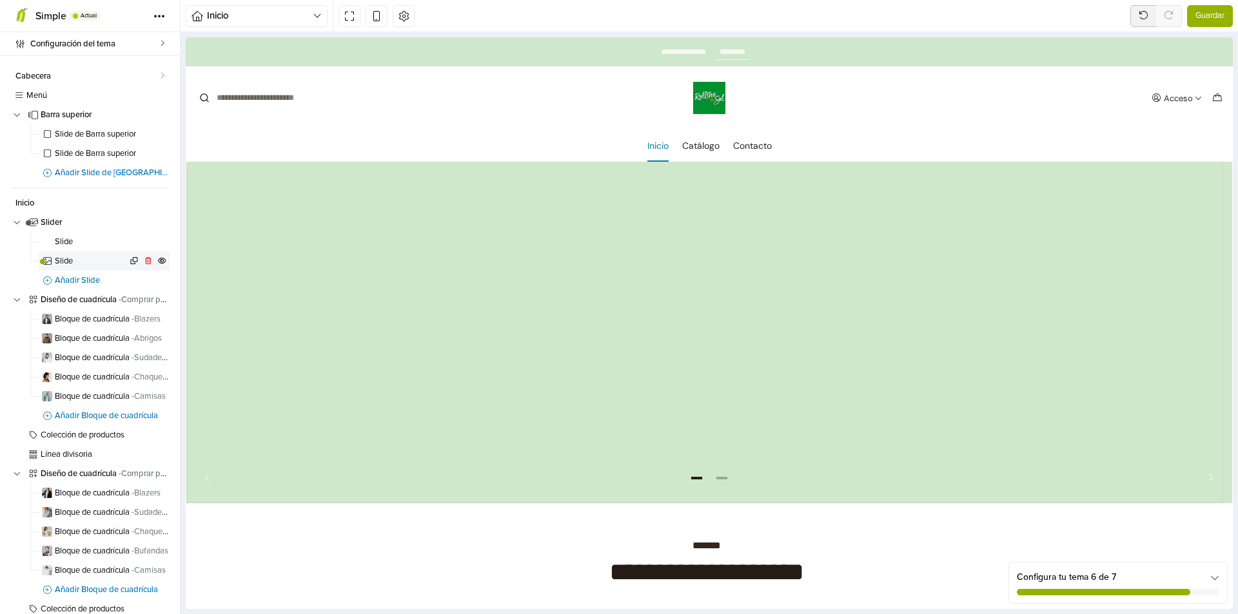
click at [76, 259] on span "Slide" at bounding box center [91, 261] width 72 height 8
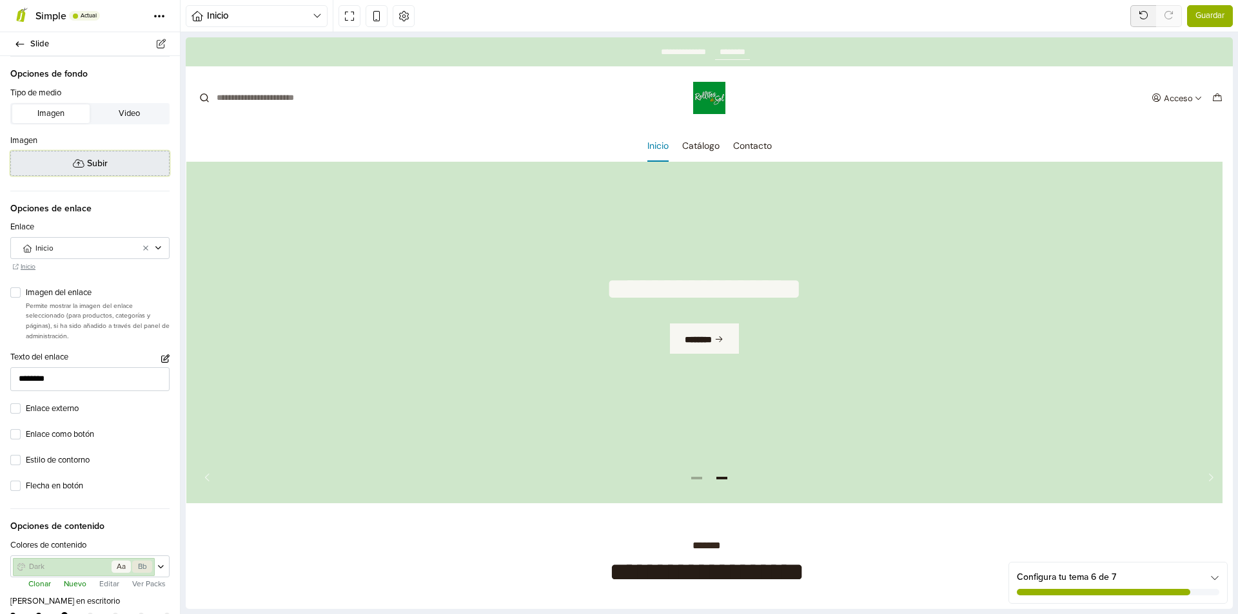
click at [102, 158] on span "Subir" at bounding box center [97, 164] width 21 height 14
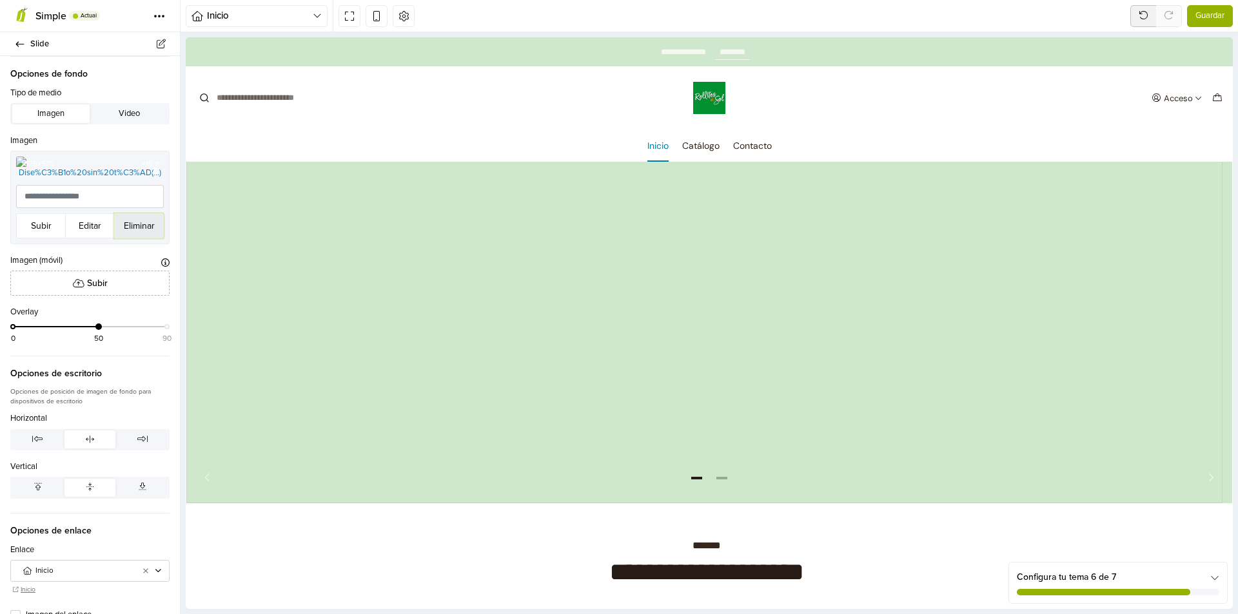
click at [124, 239] on button "Eliminar" at bounding box center [139, 225] width 50 height 25
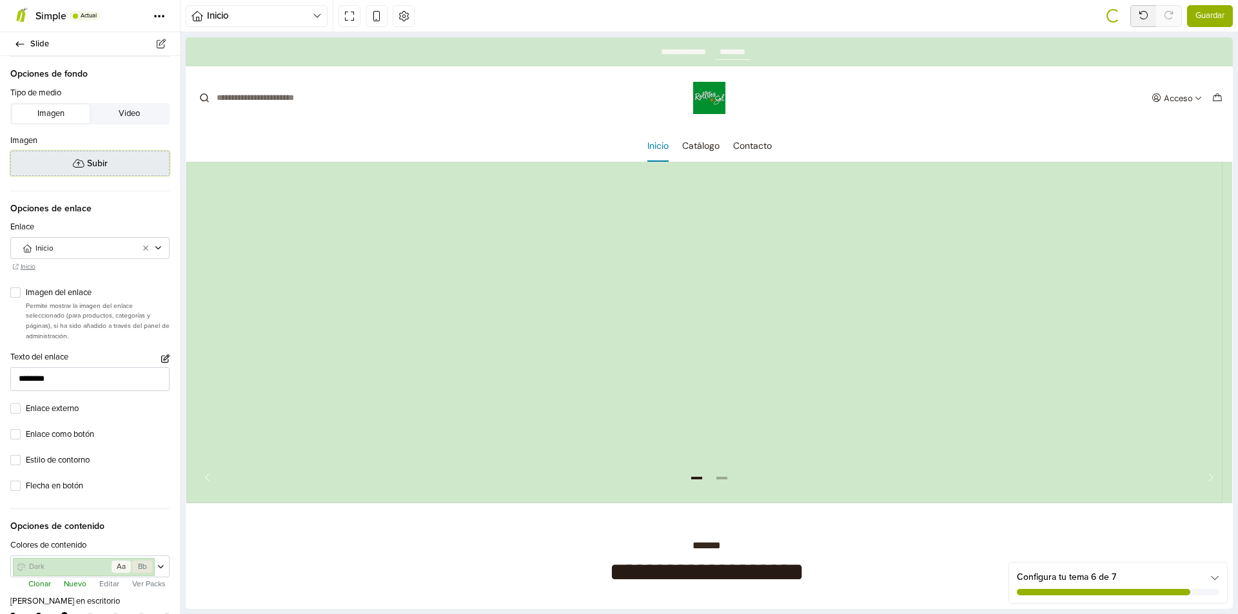
click at [111, 168] on button "Subir" at bounding box center [89, 163] width 159 height 25
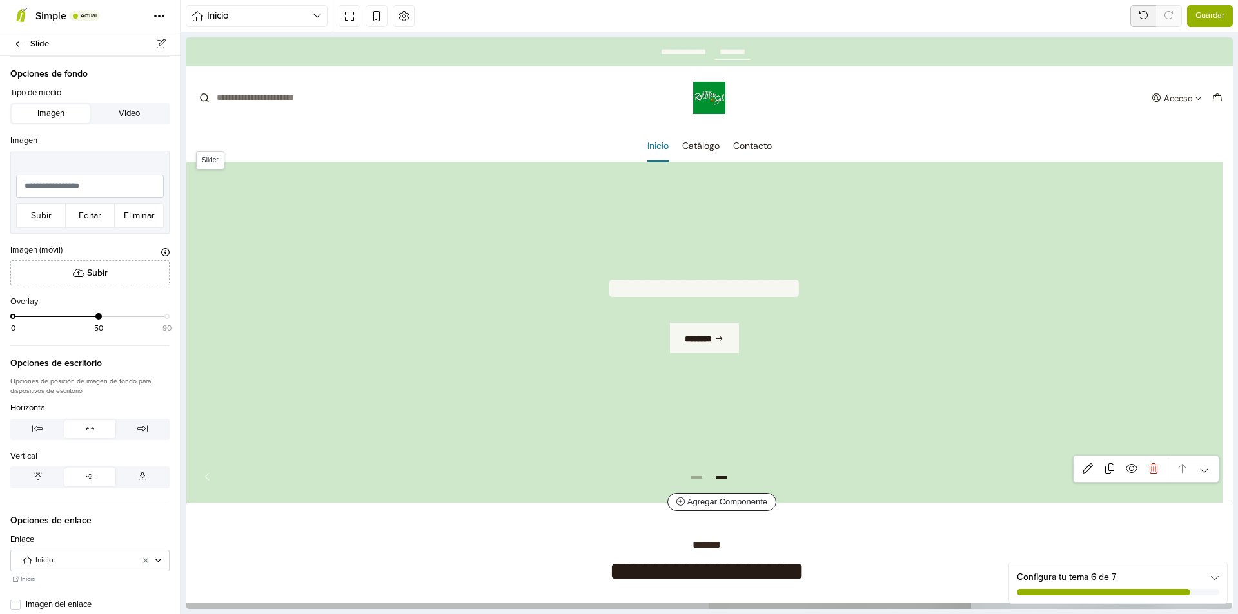
scroll to position [21, 0]
